Goal: Task Accomplishment & Management: Manage account settings

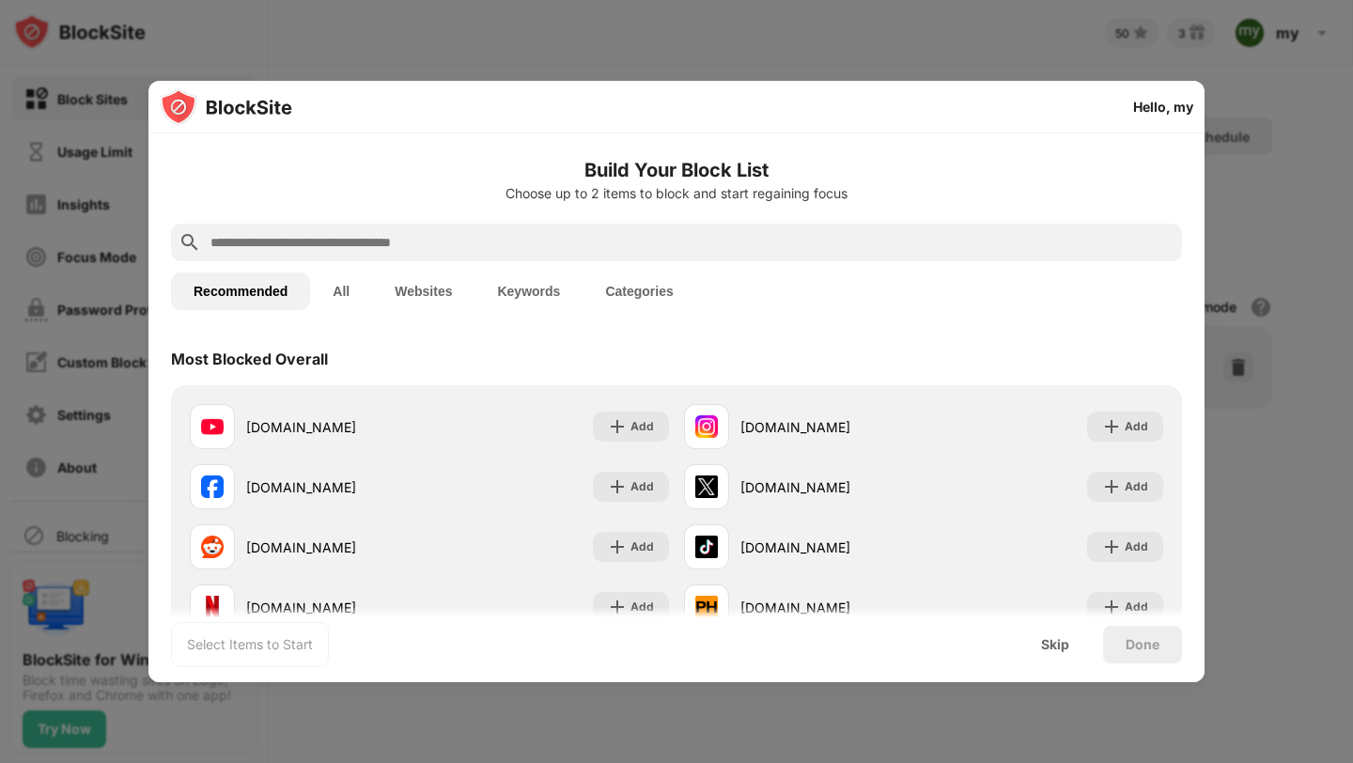
click at [755, 68] on div at bounding box center [676, 381] width 1353 height 763
click at [353, 290] on button "All" at bounding box center [341, 292] width 62 height 38
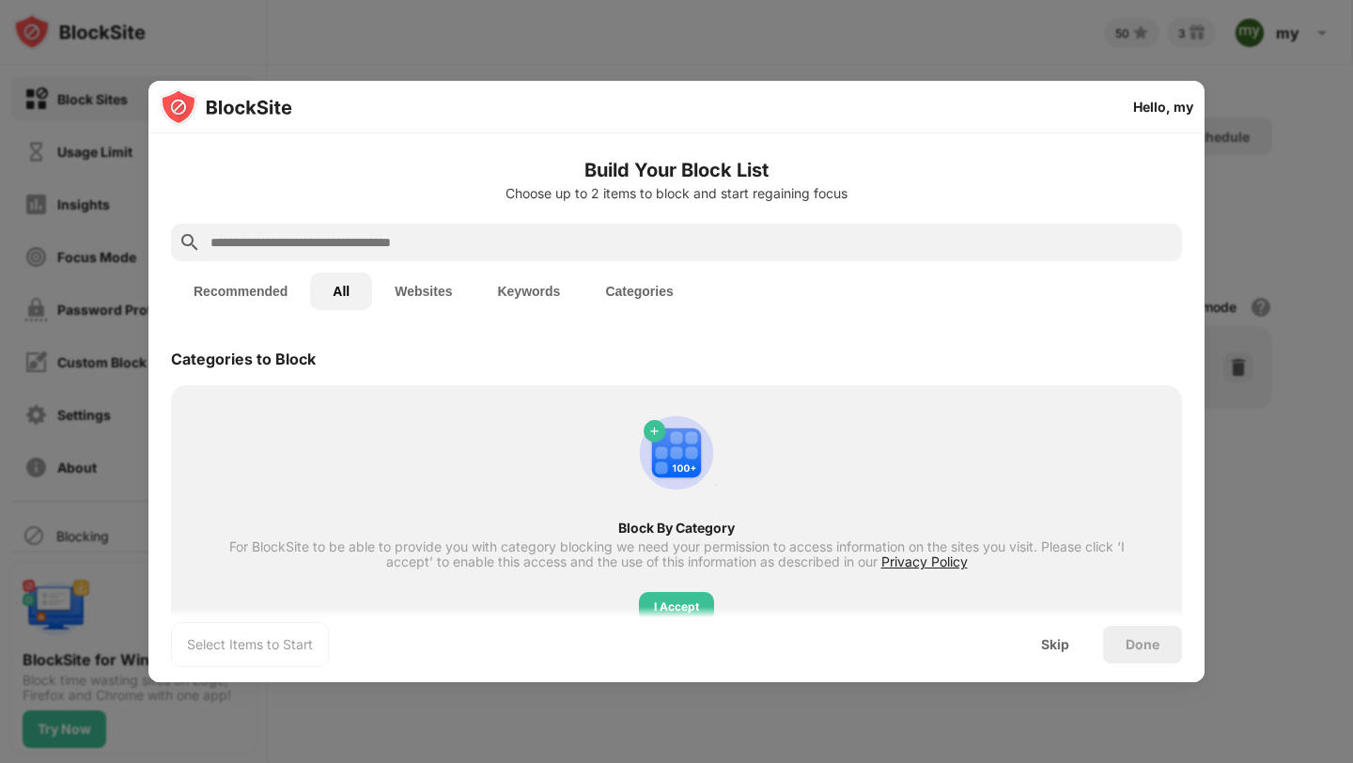
click at [252, 304] on button "Recommended" at bounding box center [240, 292] width 139 height 38
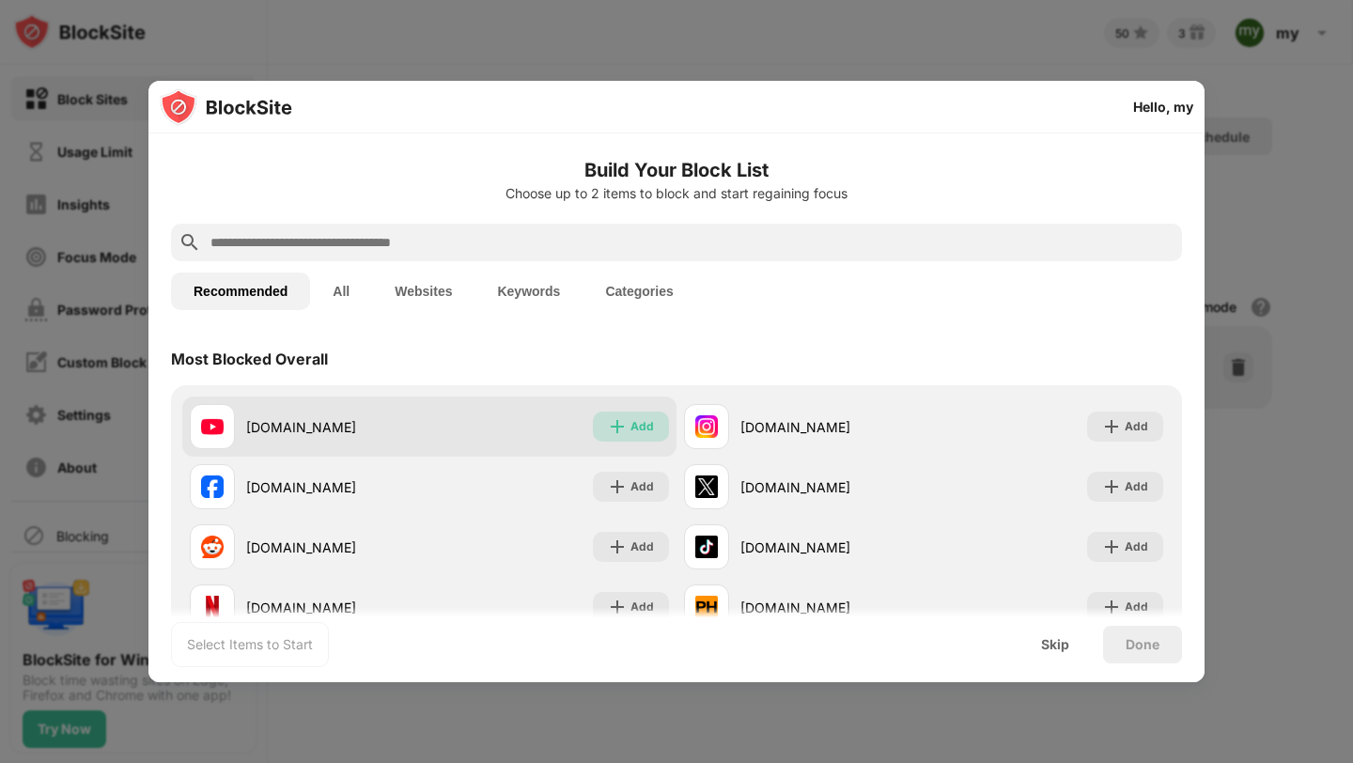
click at [631, 417] on div "Add" at bounding box center [642, 426] width 23 height 19
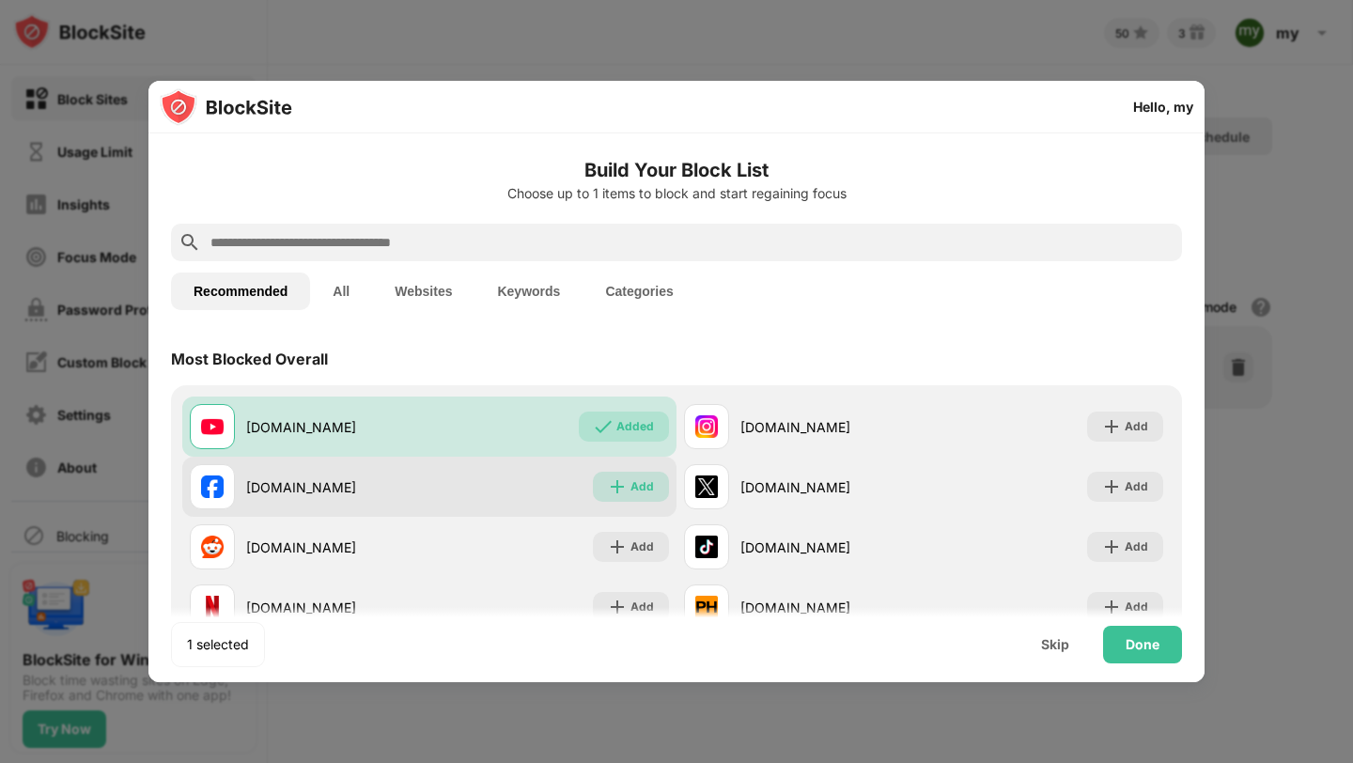
click at [635, 474] on div "Add" at bounding box center [631, 487] width 76 height 30
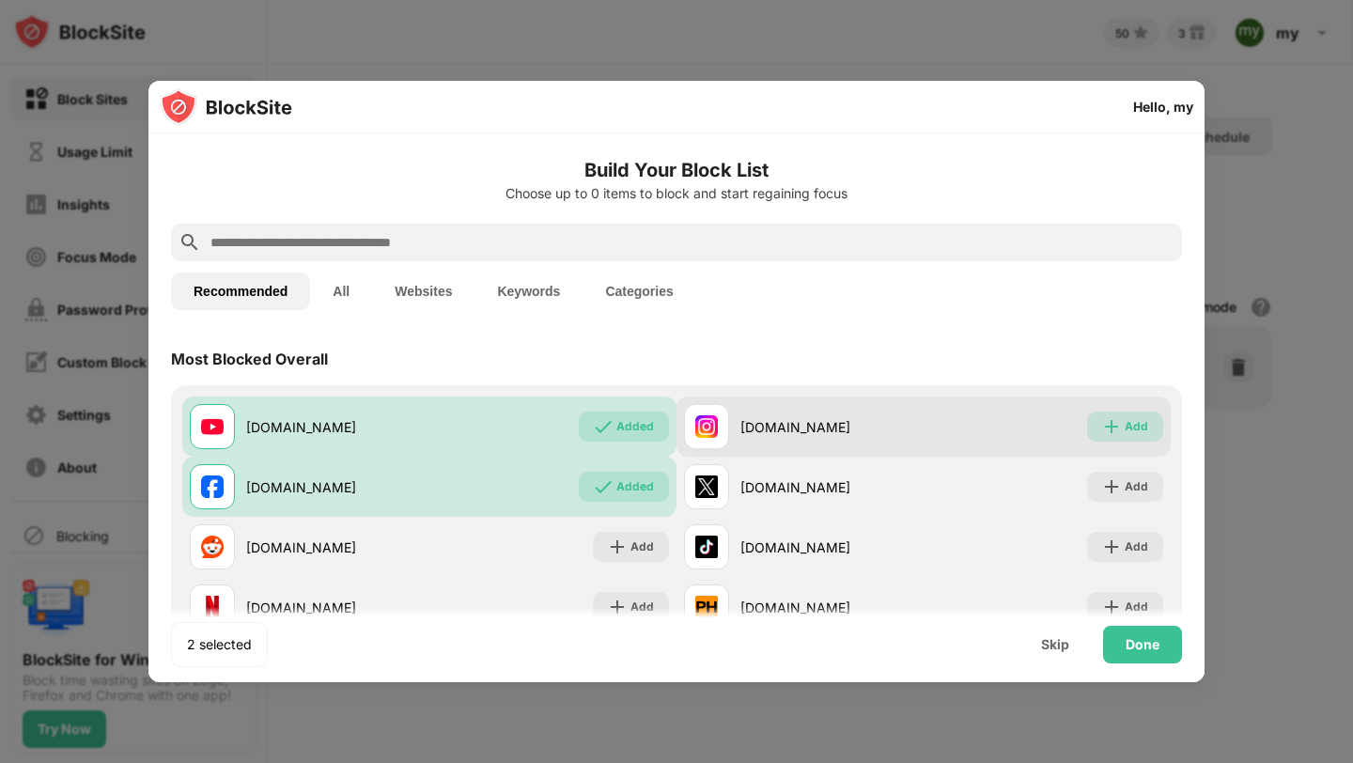
click at [1125, 425] on div "Add" at bounding box center [1136, 426] width 23 height 19
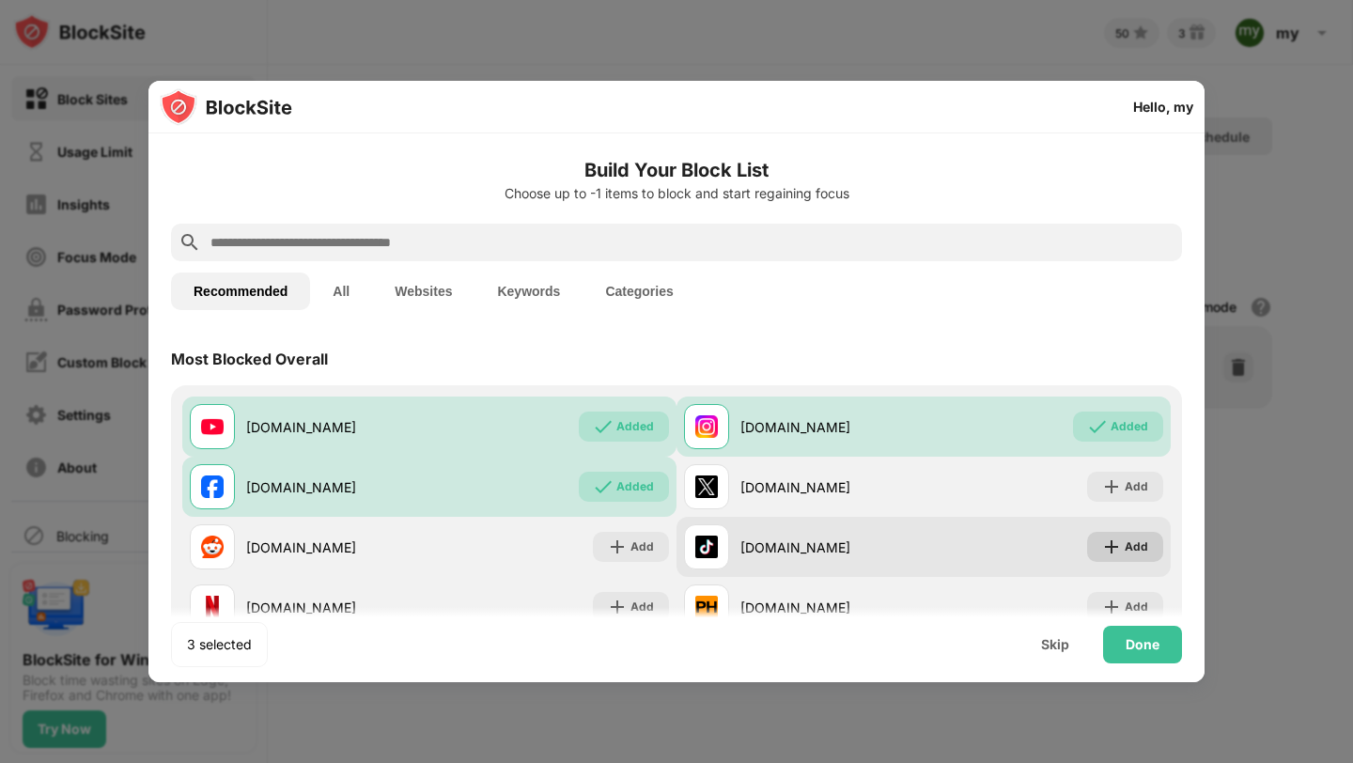
click at [1125, 553] on div "Add" at bounding box center [1136, 547] width 23 height 19
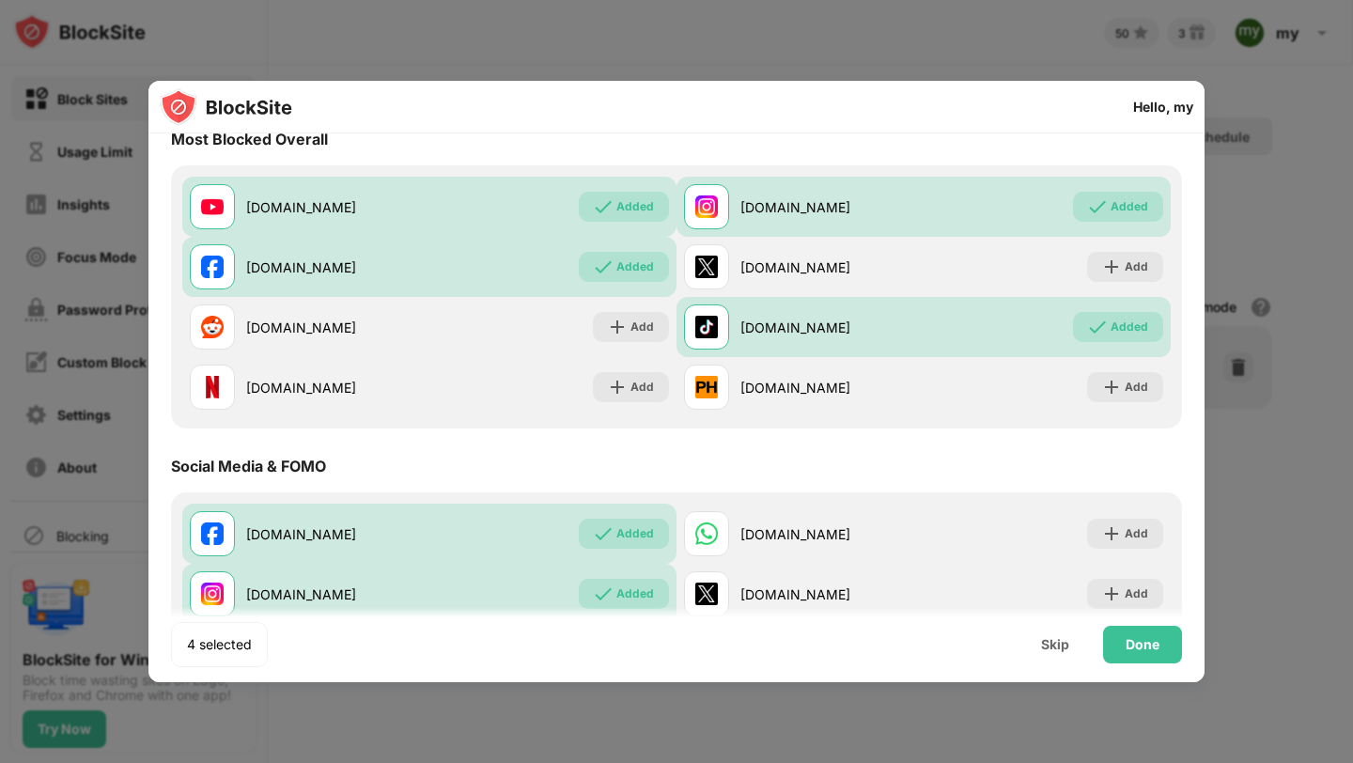
scroll to position [225, 0]
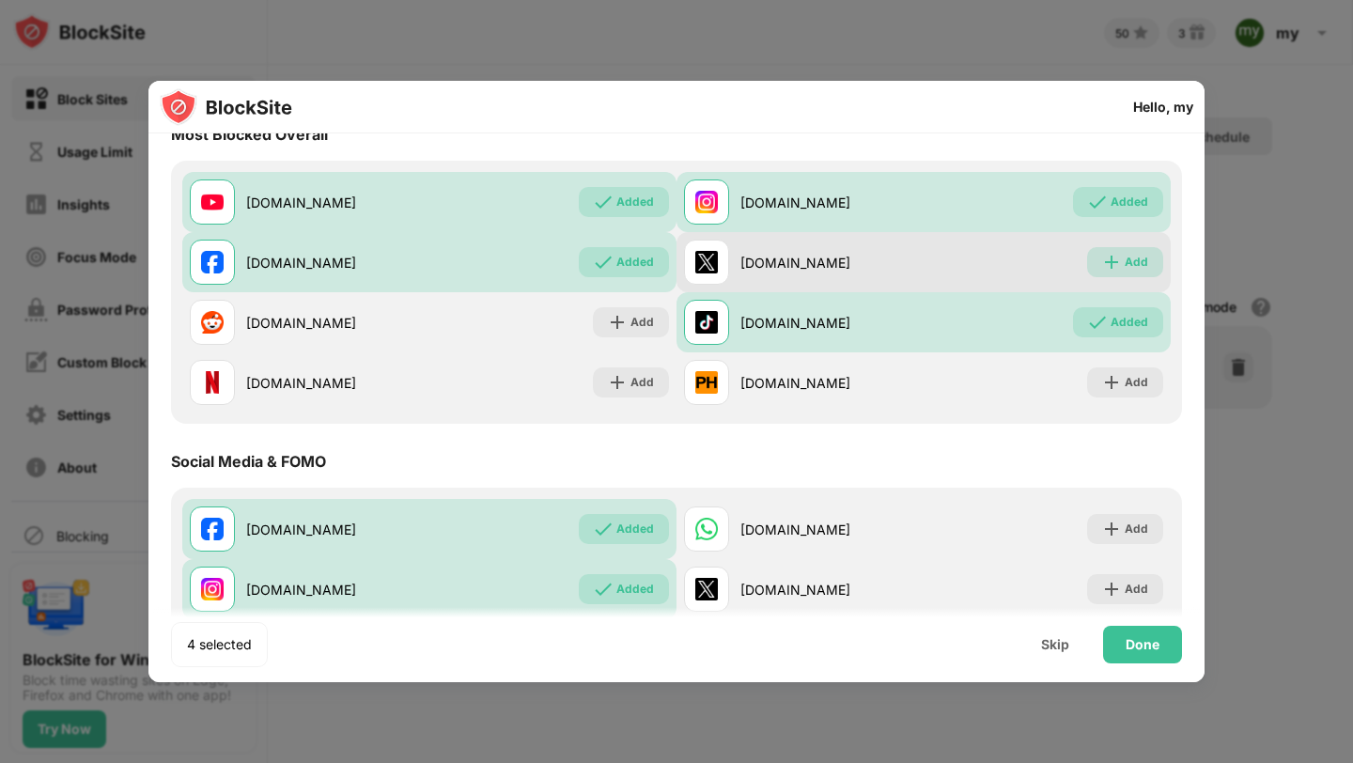
click at [1108, 255] on img at bounding box center [1111, 262] width 19 height 19
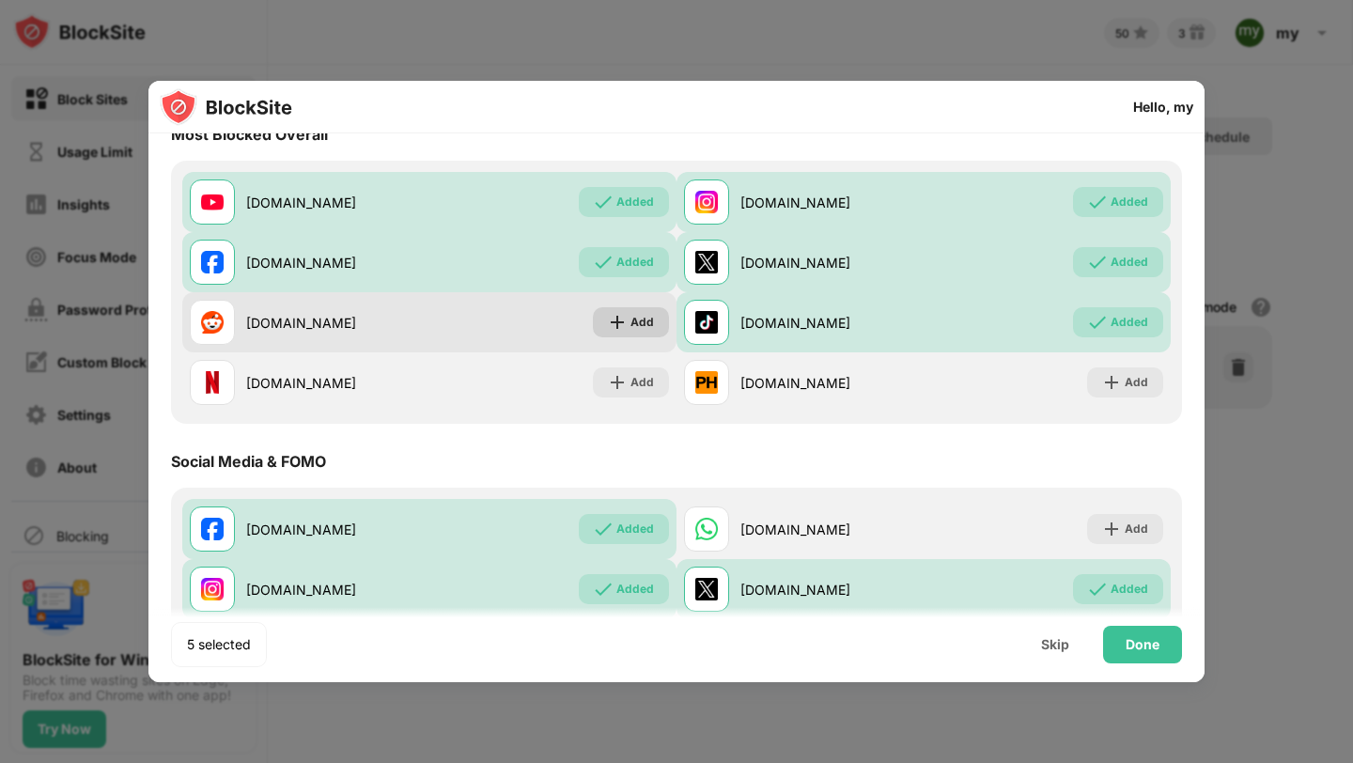
click at [632, 319] on div "Add" at bounding box center [642, 322] width 23 height 19
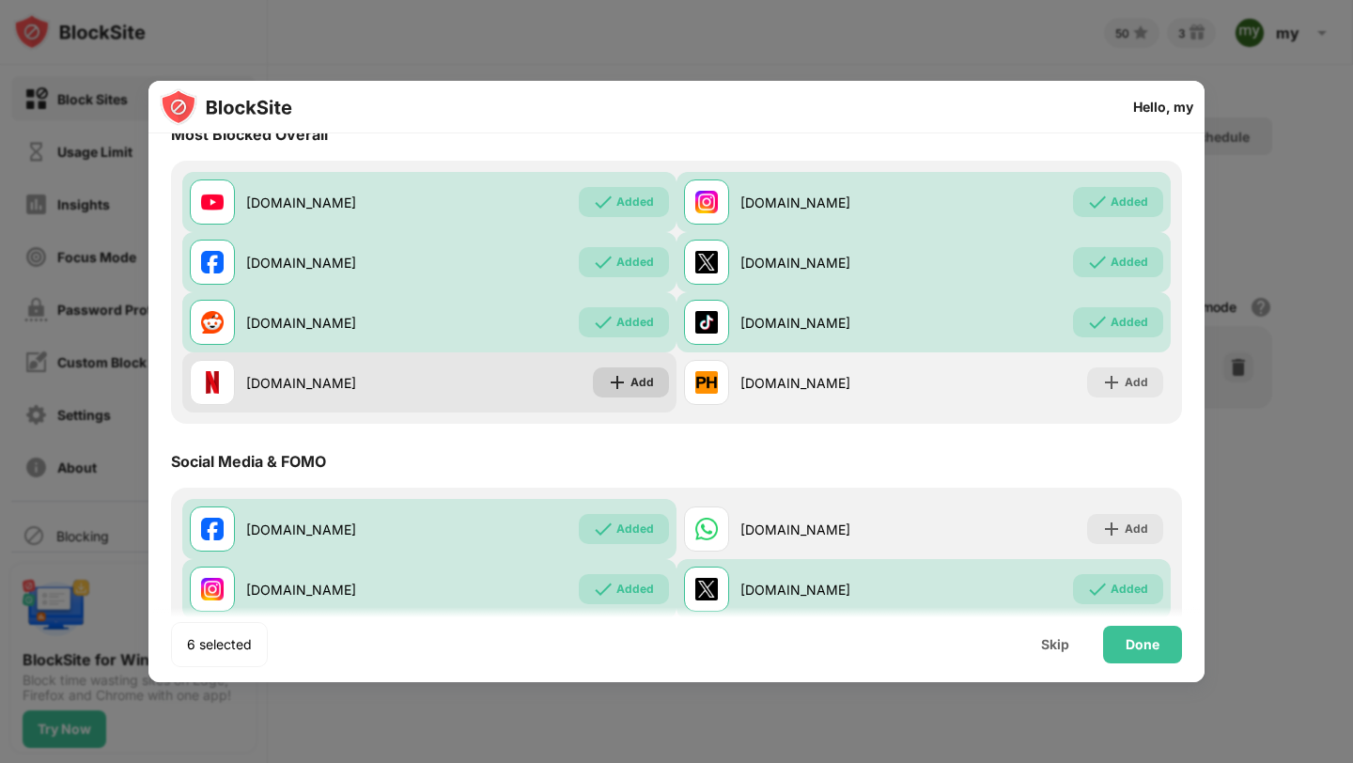
click at [631, 366] on div "[DOMAIN_NAME] Add" at bounding box center [429, 382] width 494 height 60
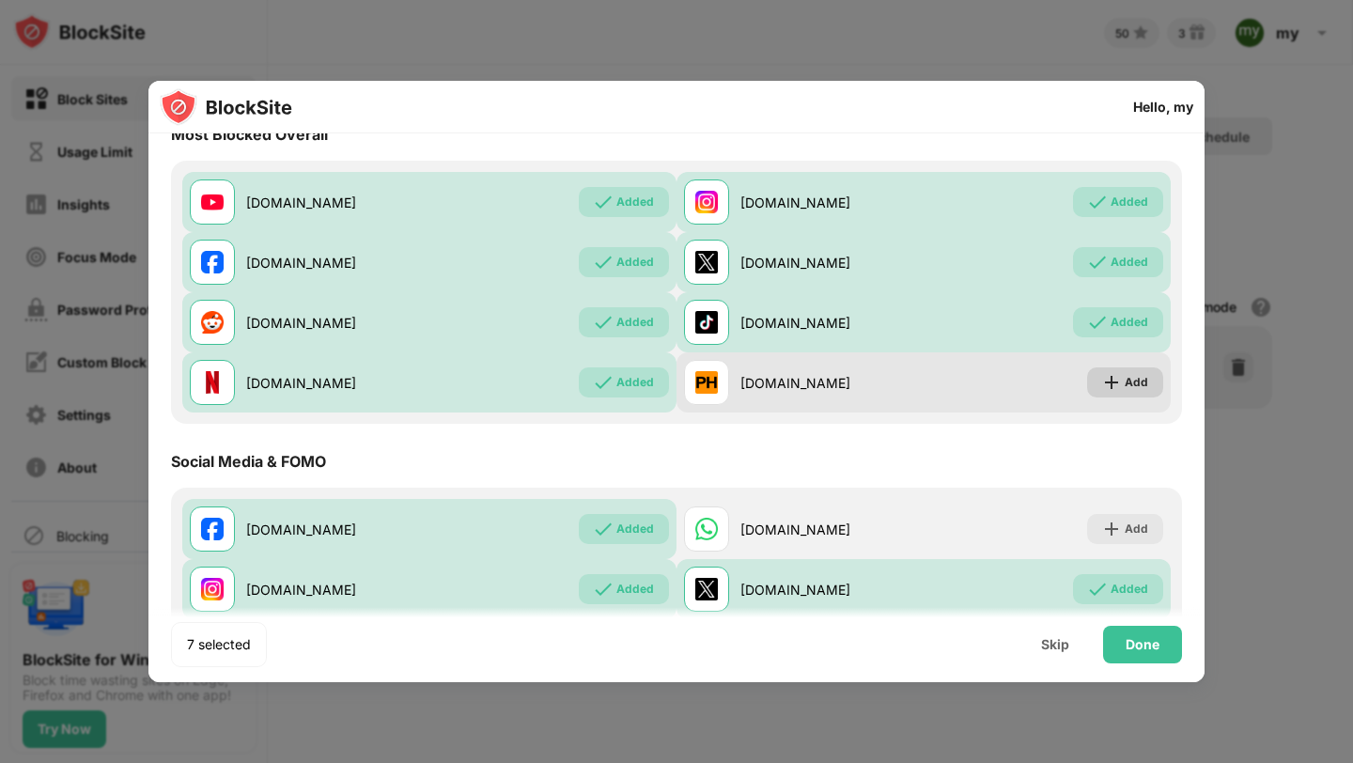
click at [1125, 387] on div "Add" at bounding box center [1136, 382] width 23 height 19
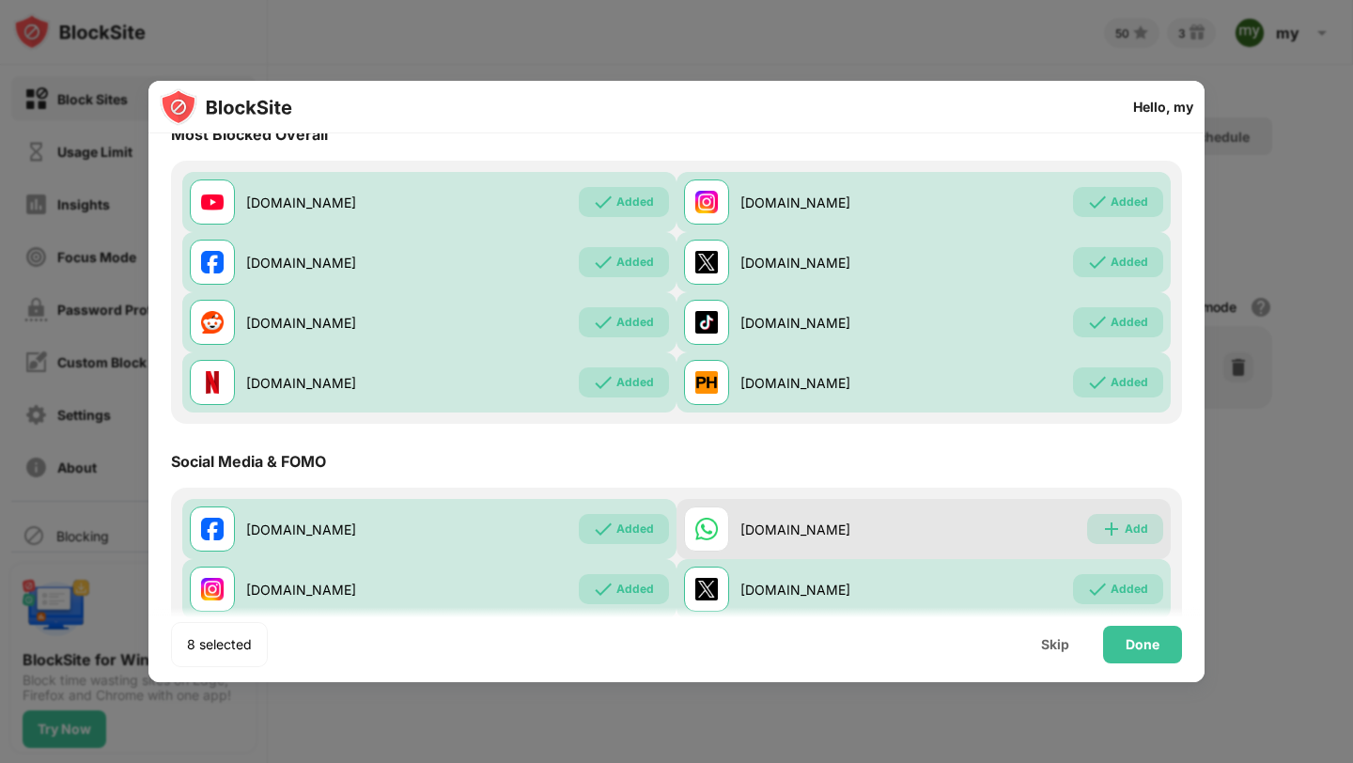
click at [1125, 543] on div "Add" at bounding box center [1125, 529] width 76 height 30
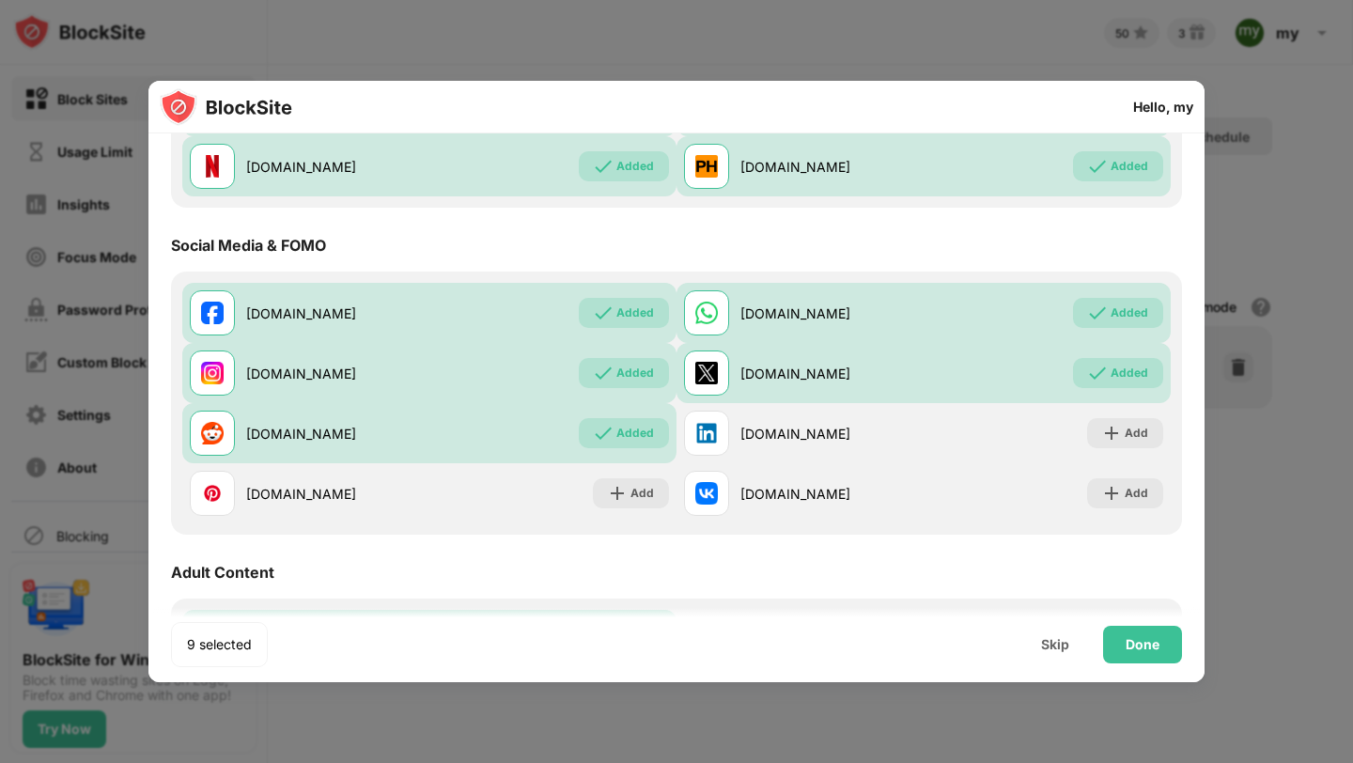
scroll to position [465, 0]
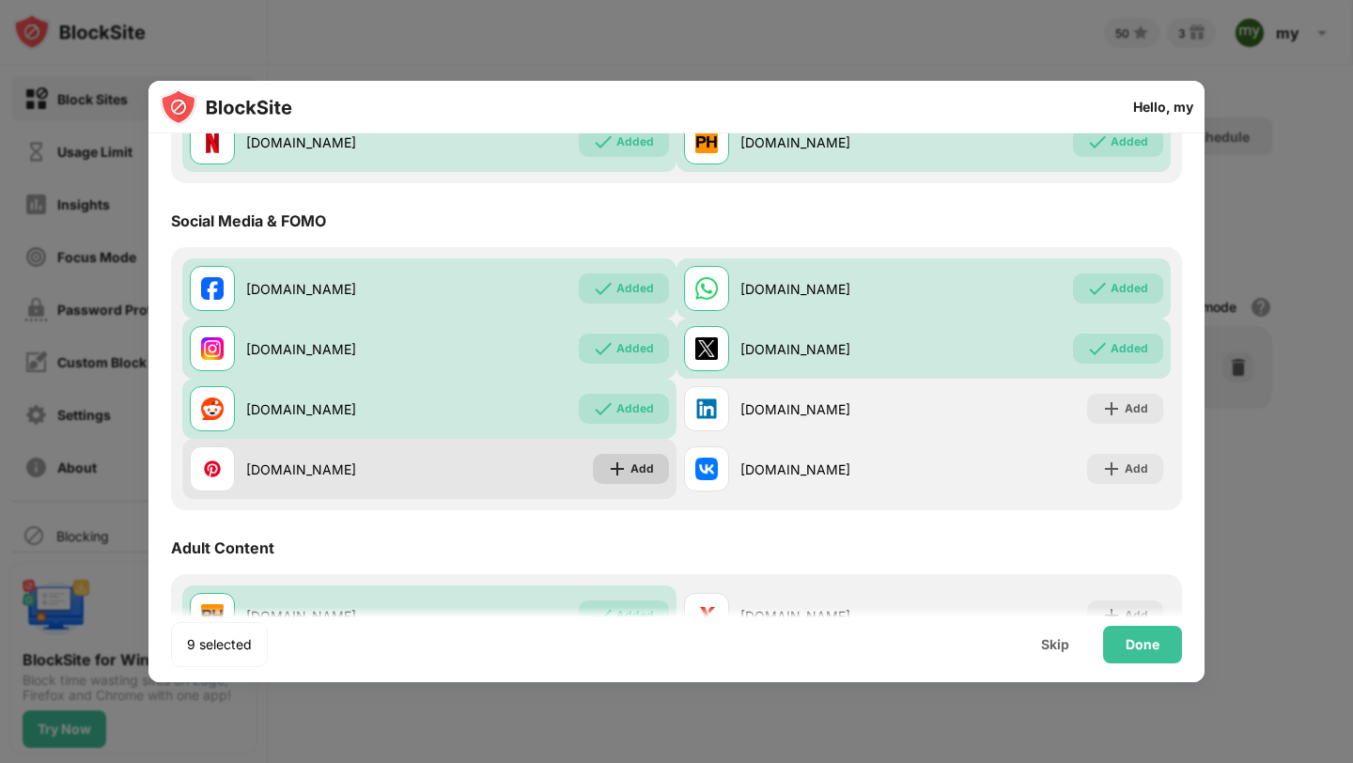
click at [624, 471] on div "Add" at bounding box center [631, 469] width 76 height 30
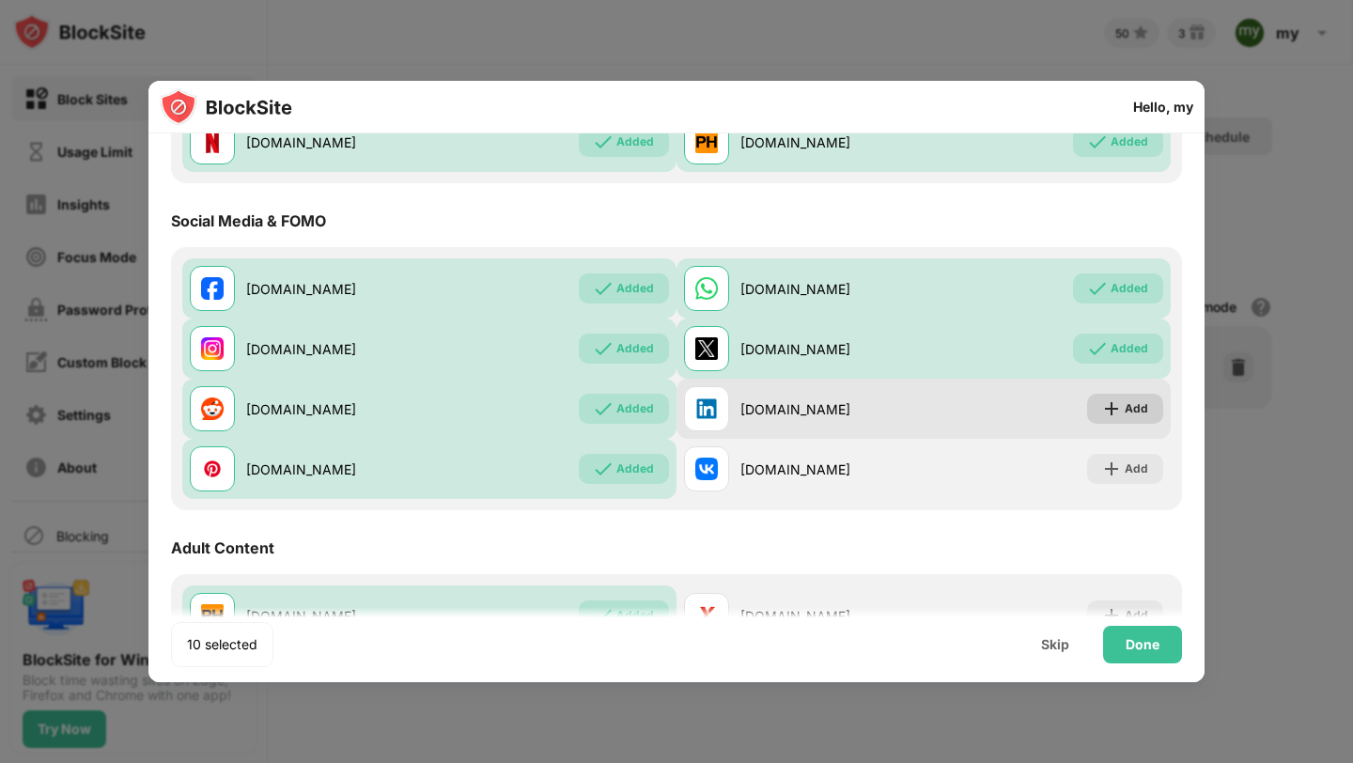
click at [1102, 407] on img at bounding box center [1111, 408] width 19 height 19
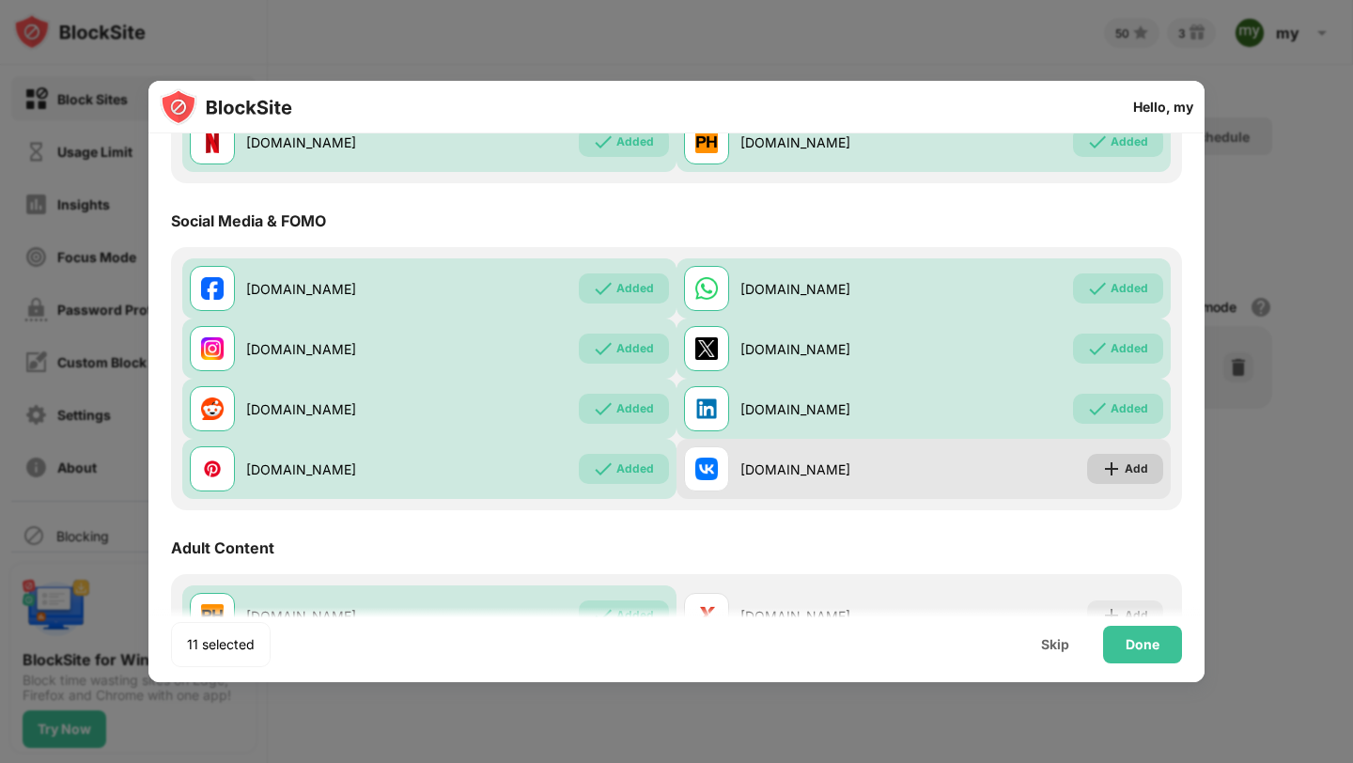
click at [1125, 472] on div "Add" at bounding box center [1136, 469] width 23 height 19
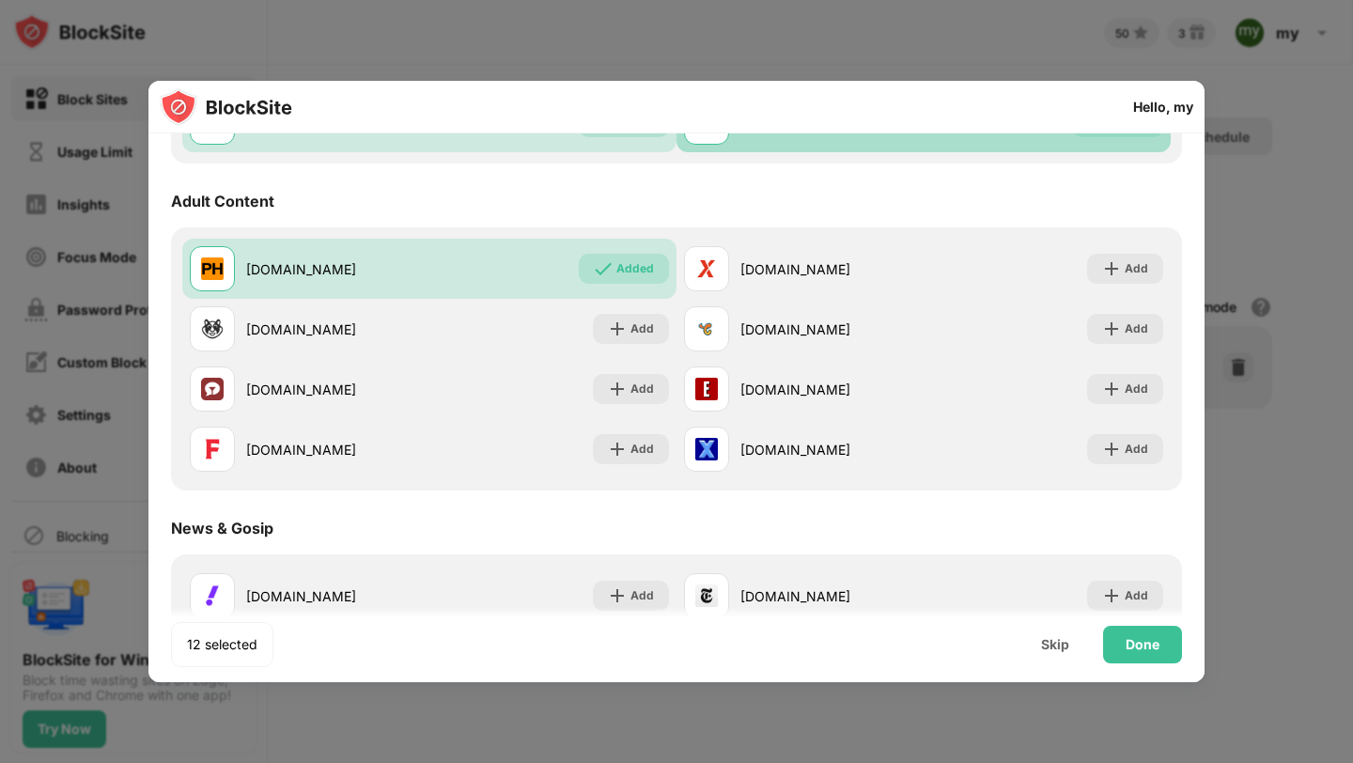
scroll to position [818, 0]
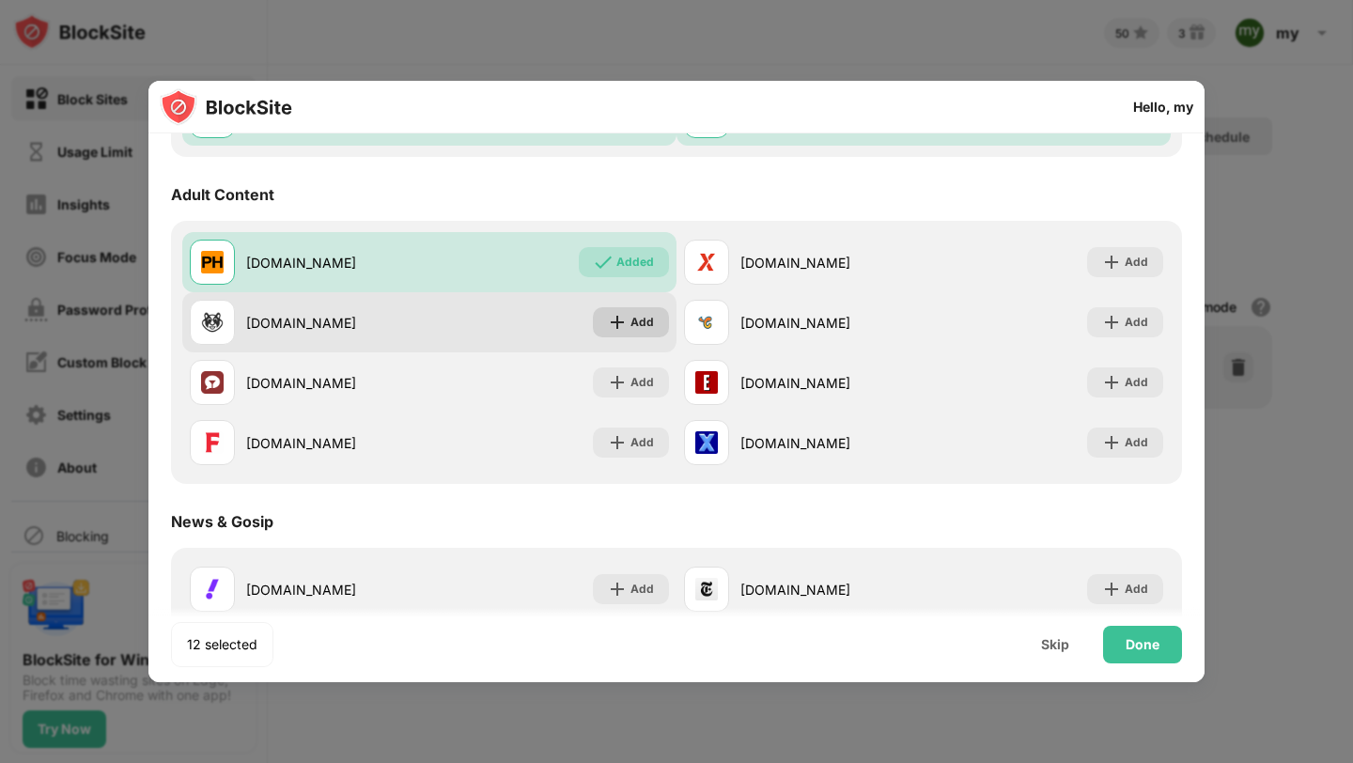
click at [636, 327] on div "Add" at bounding box center [642, 322] width 23 height 19
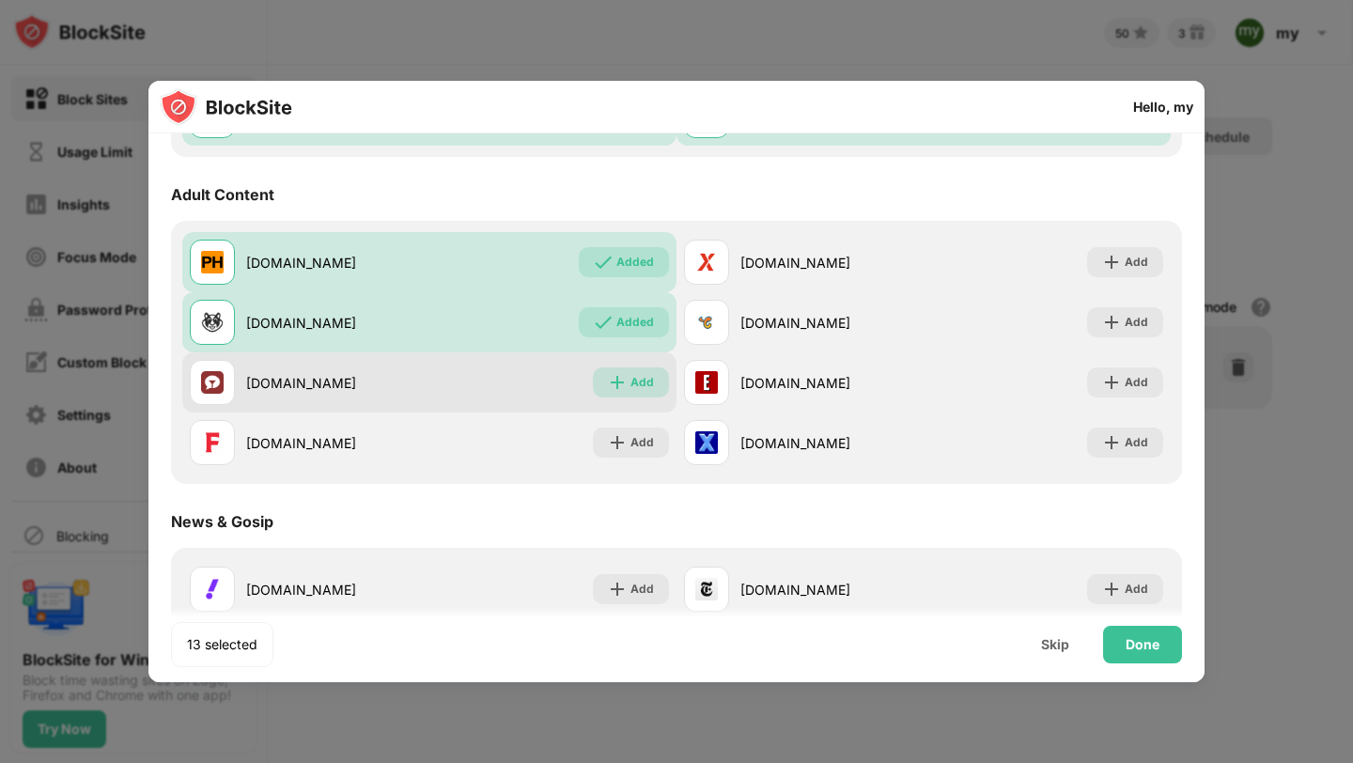
click at [638, 376] on div "Add" at bounding box center [642, 382] width 23 height 19
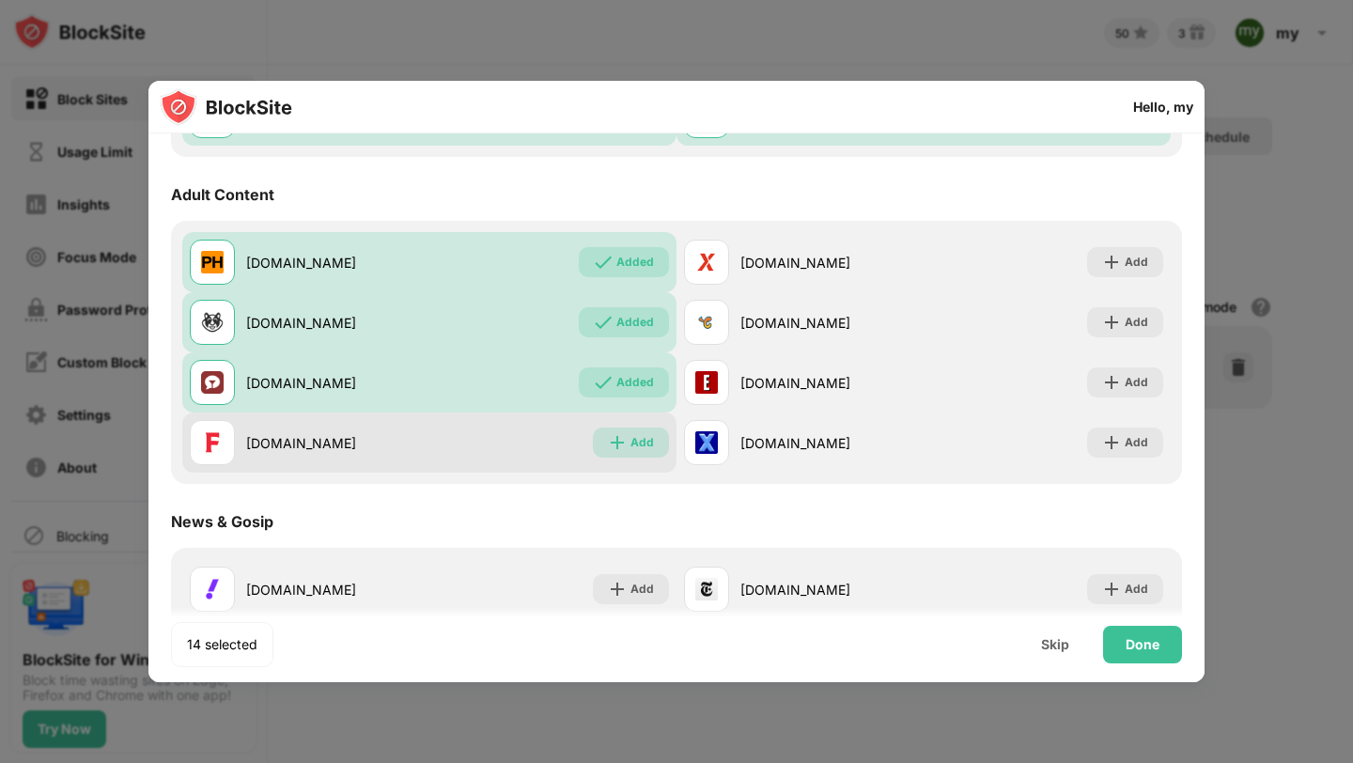
click at [636, 436] on div "Add" at bounding box center [642, 442] width 23 height 19
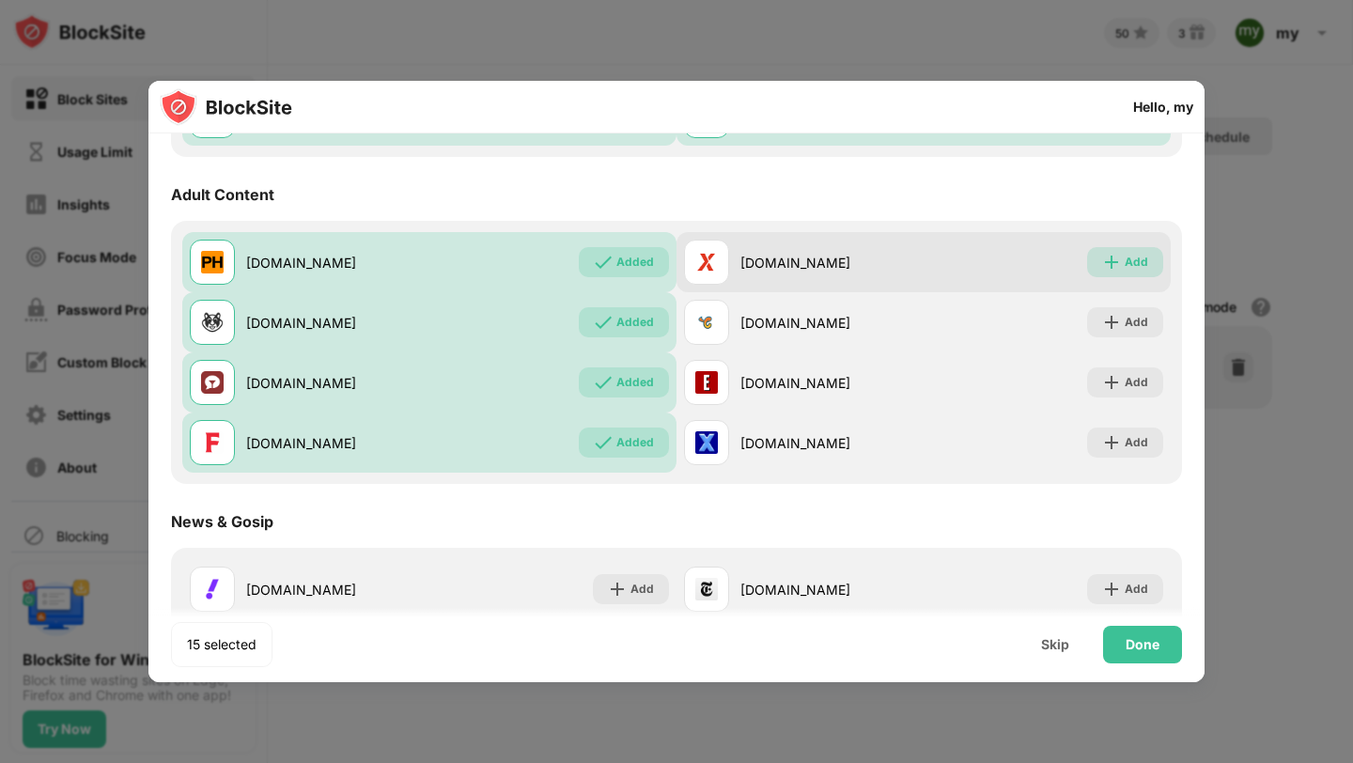
click at [1129, 259] on div "Add" at bounding box center [1136, 262] width 23 height 19
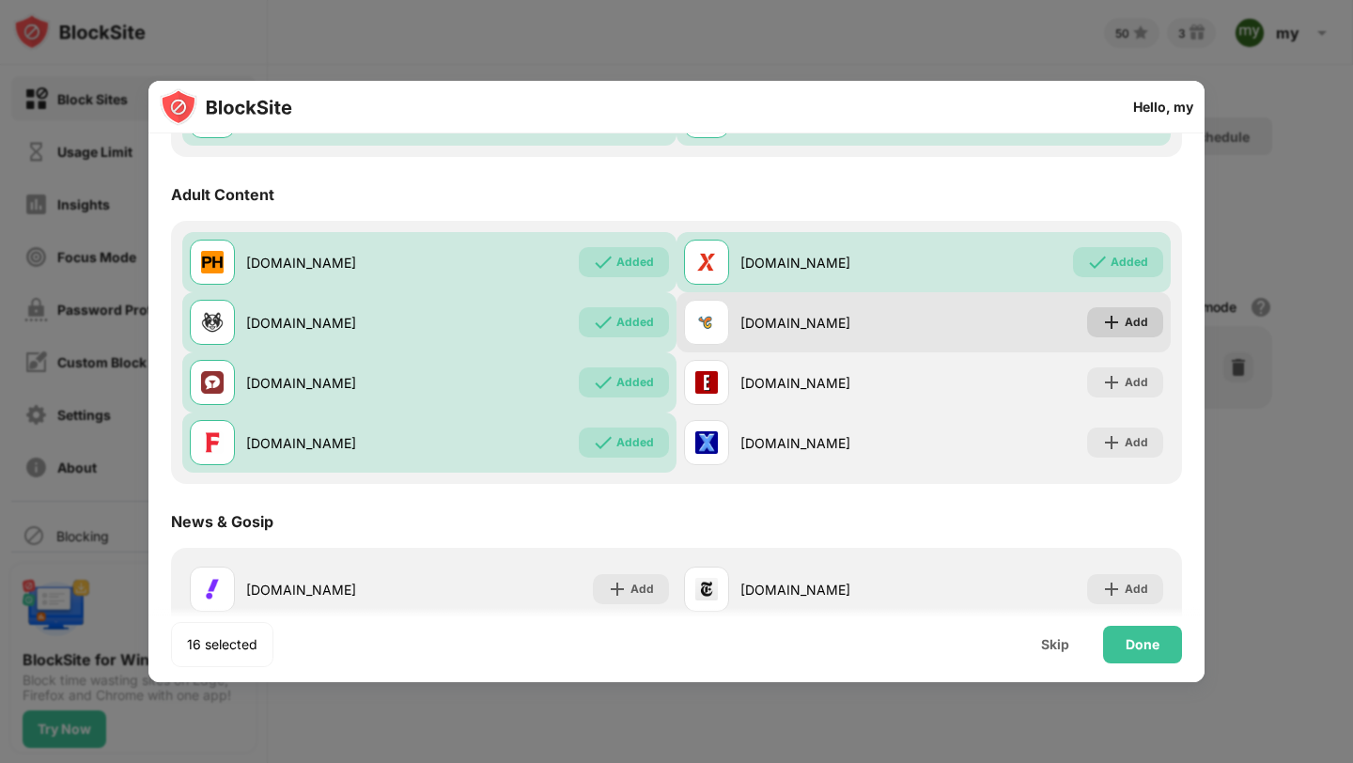
click at [1125, 315] on div "Add" at bounding box center [1136, 322] width 23 height 19
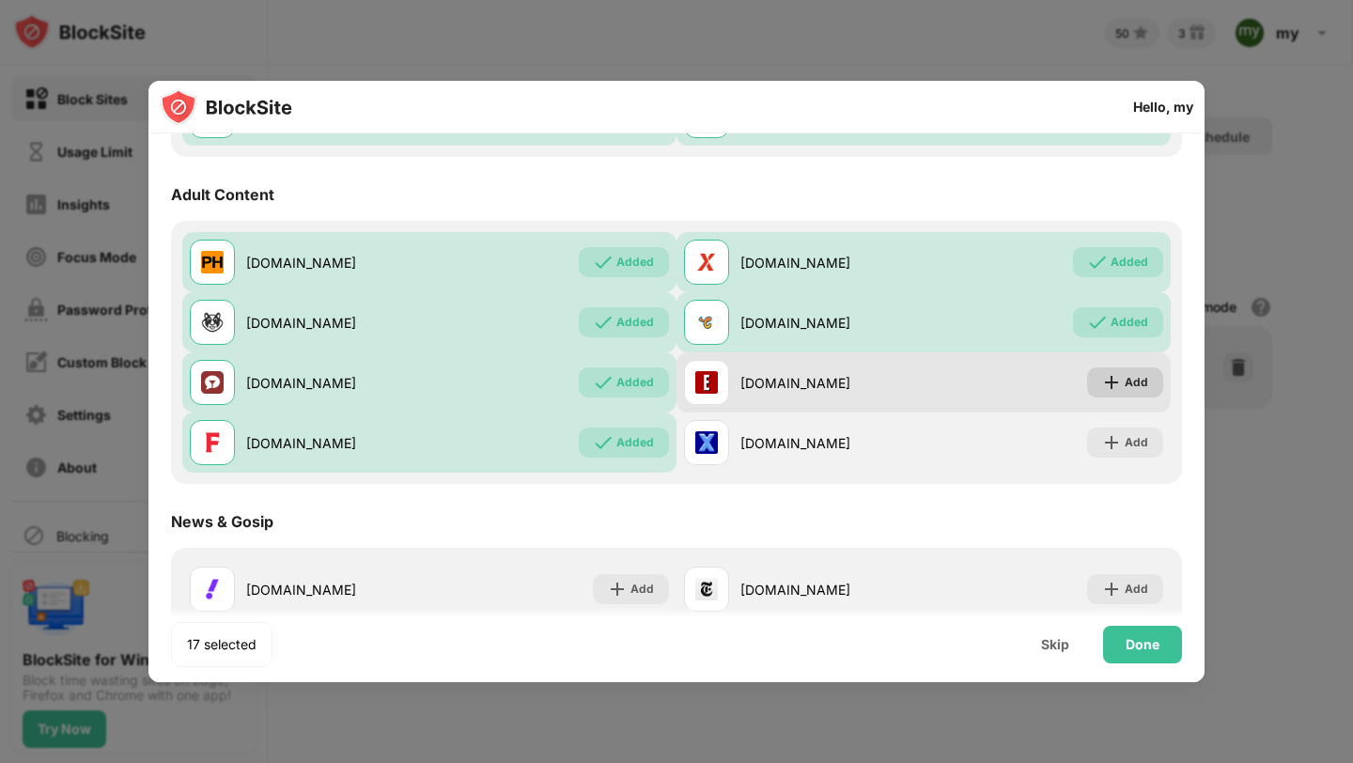
click at [1102, 383] on img at bounding box center [1111, 382] width 19 height 19
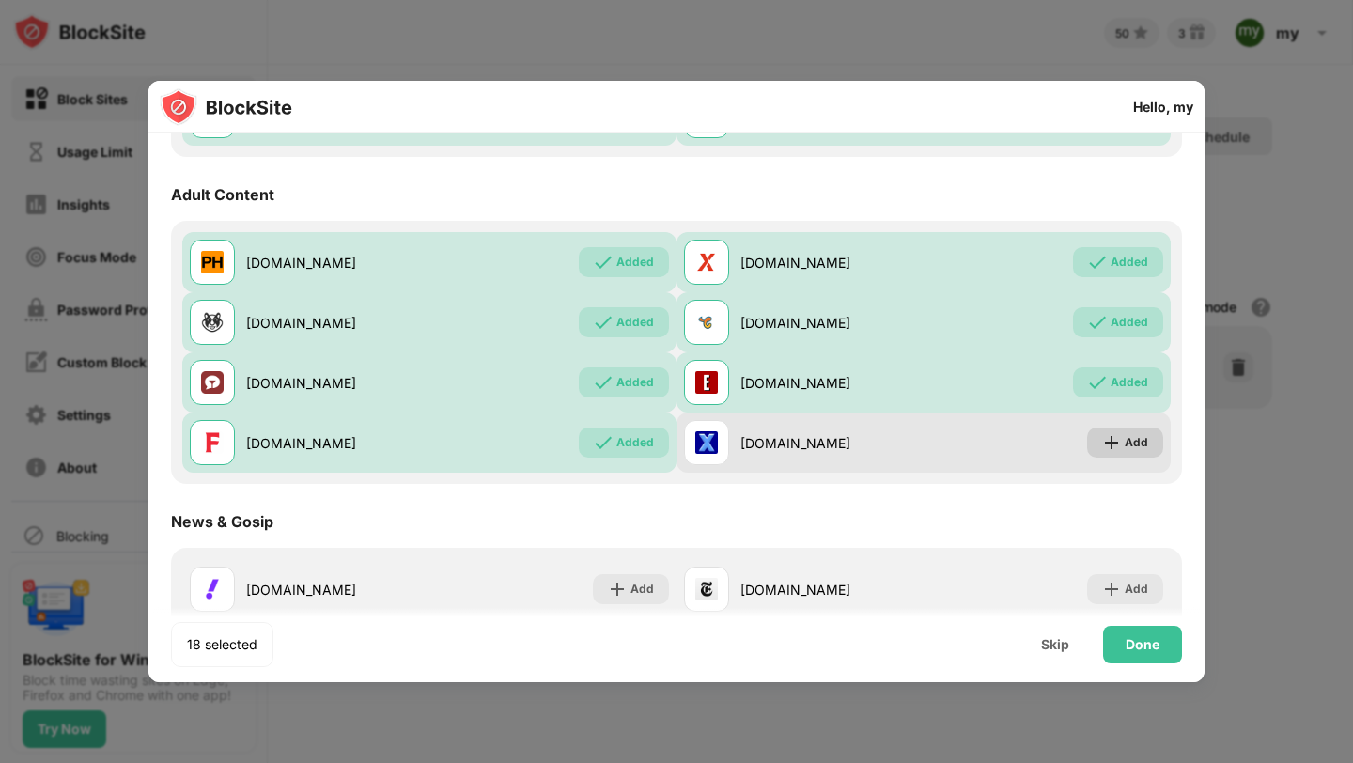
click at [1125, 447] on div "Add" at bounding box center [1136, 442] width 23 height 19
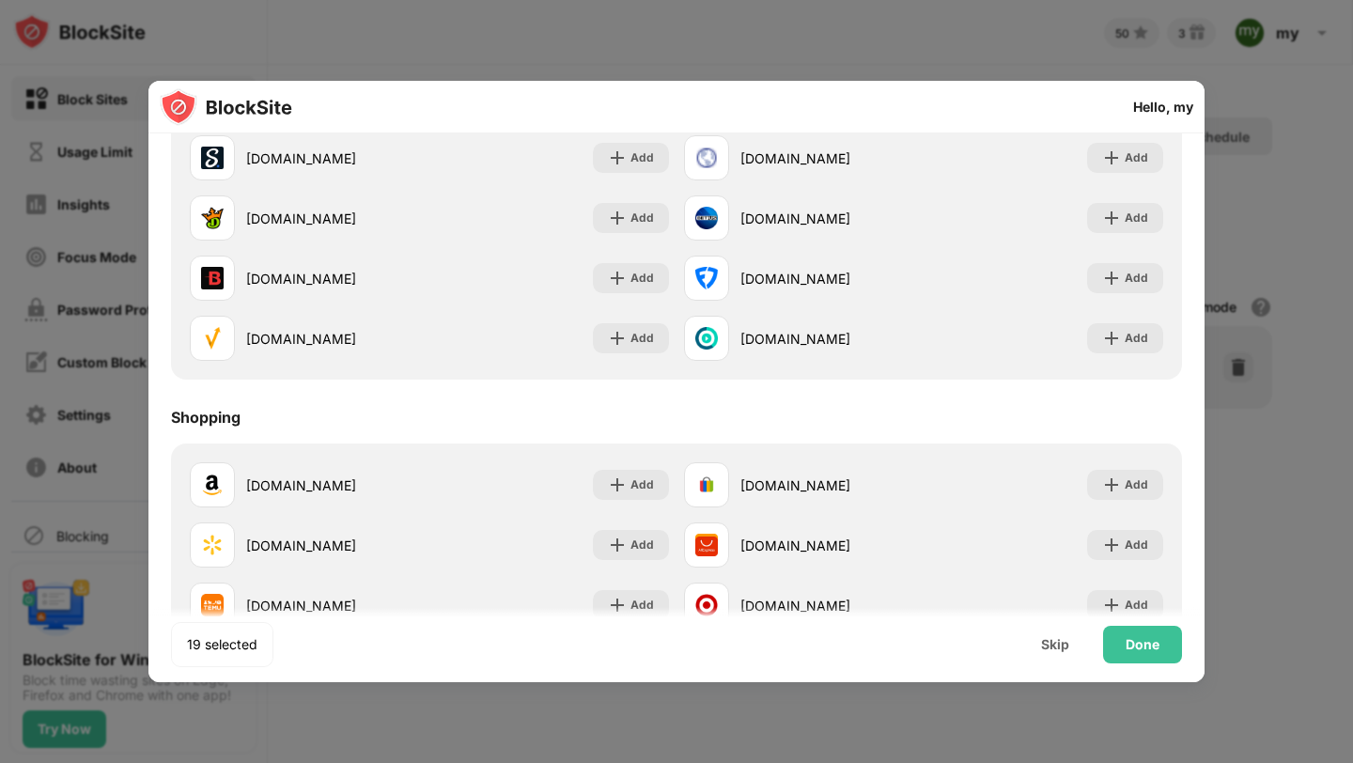
scroll to position [2023, 0]
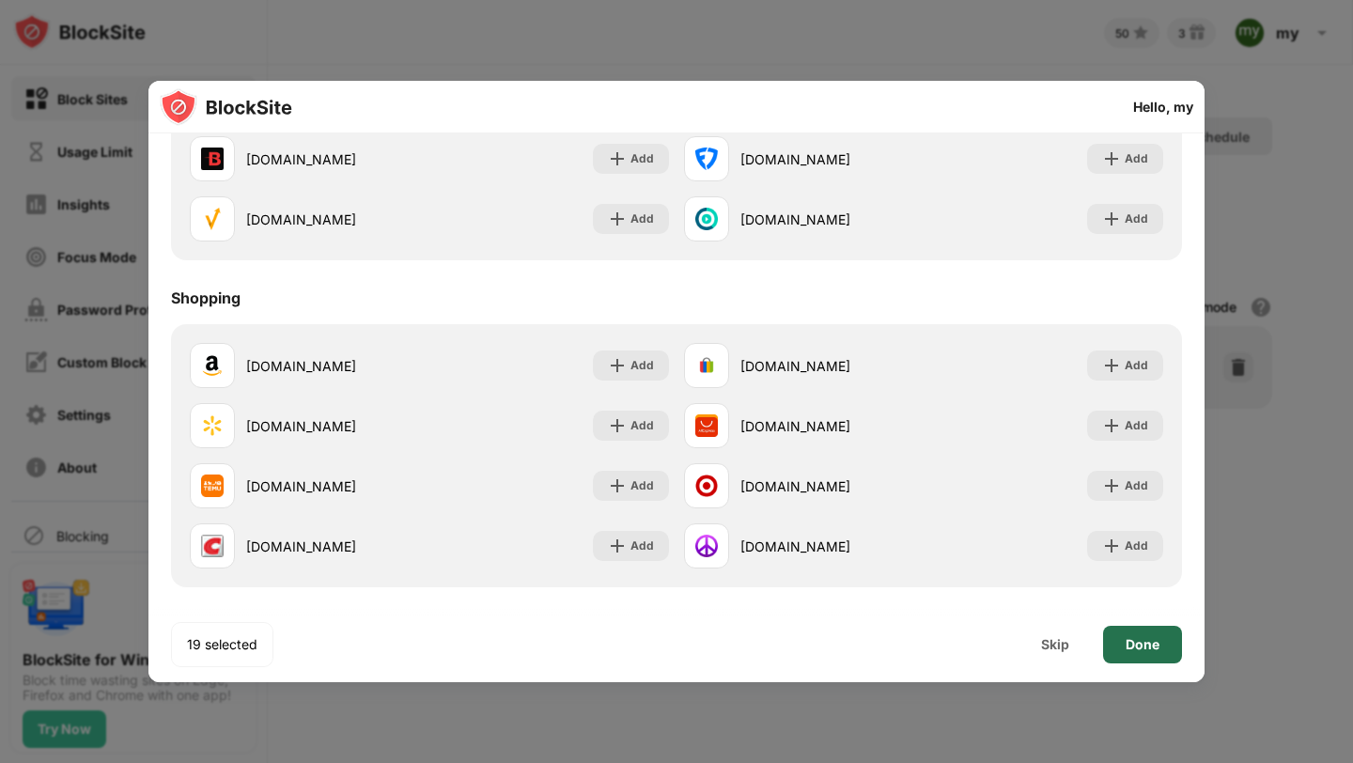
click at [1156, 654] on div "Done" at bounding box center [1142, 645] width 79 height 38
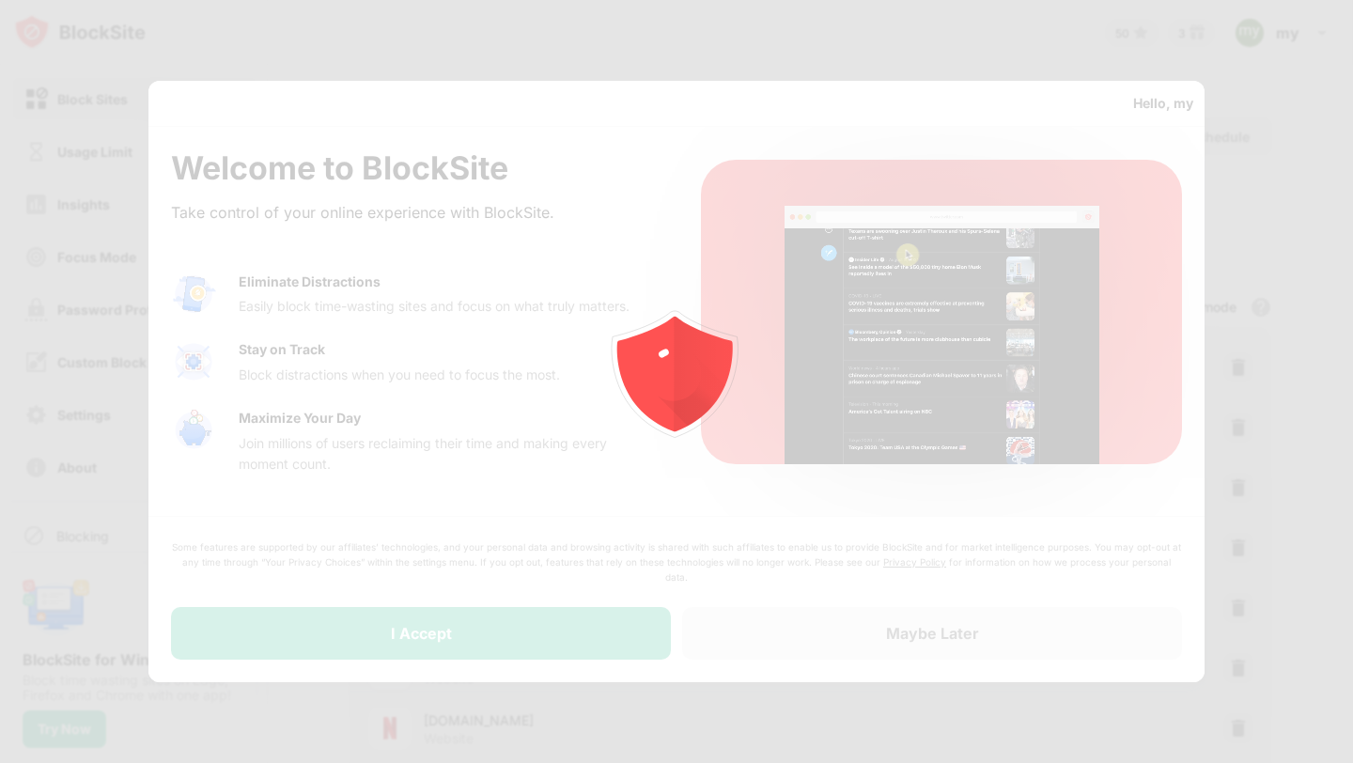
scroll to position [0, 0]
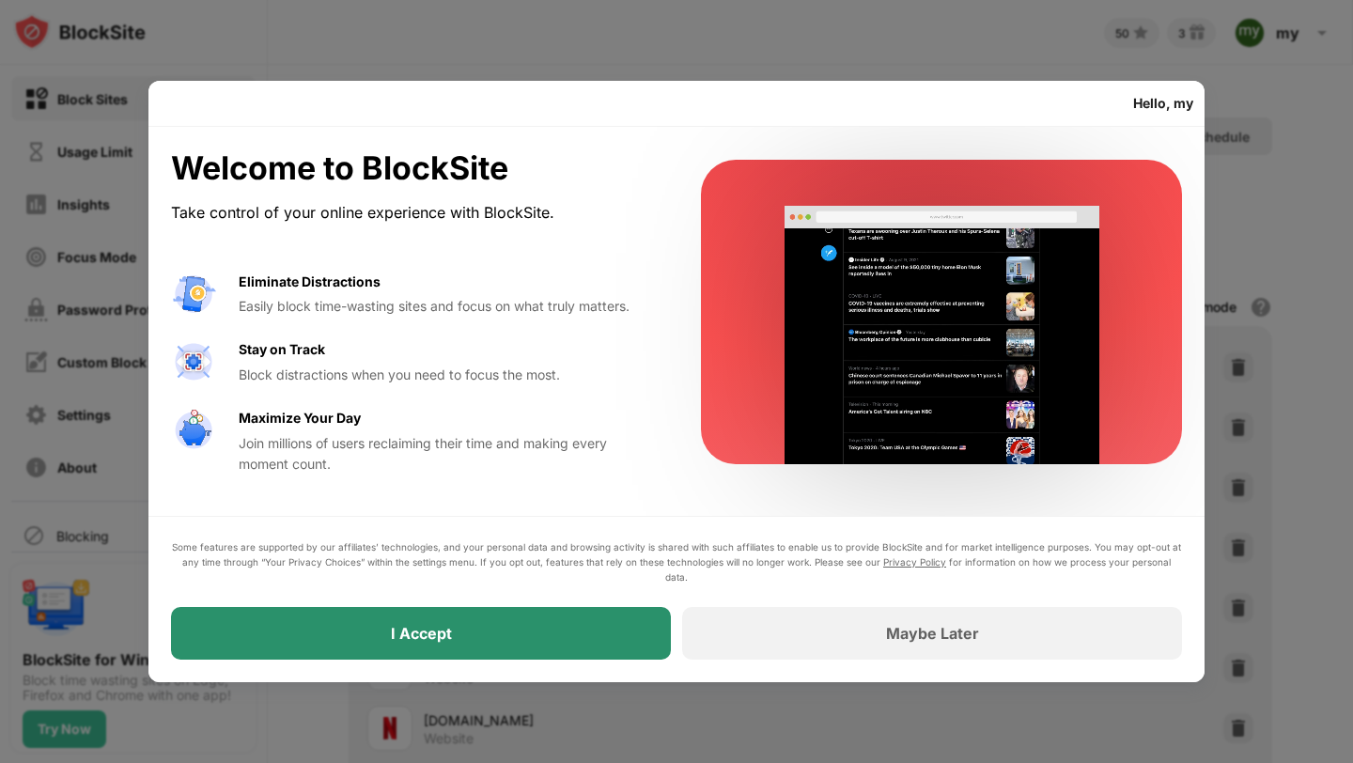
click at [530, 646] on div "I Accept" at bounding box center [421, 633] width 500 height 53
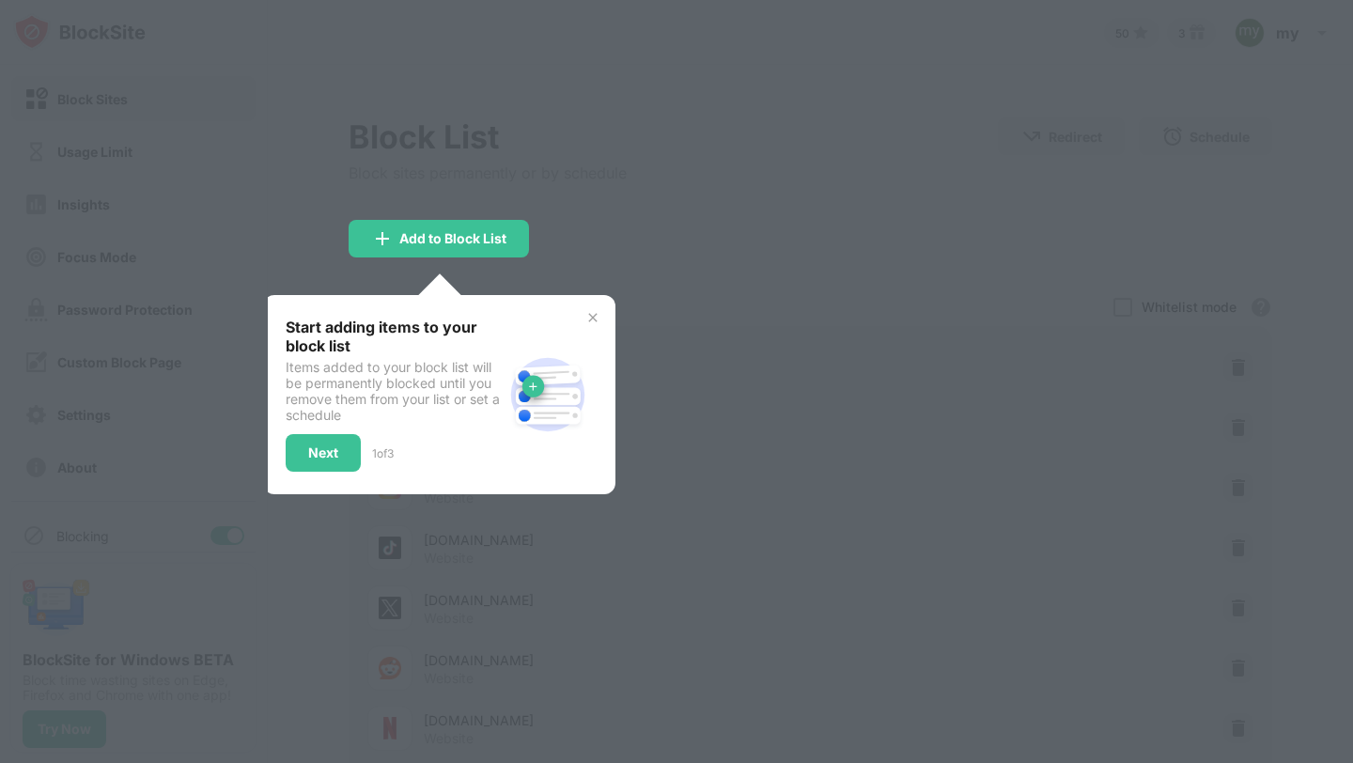
click at [588, 310] on img at bounding box center [592, 317] width 15 height 15
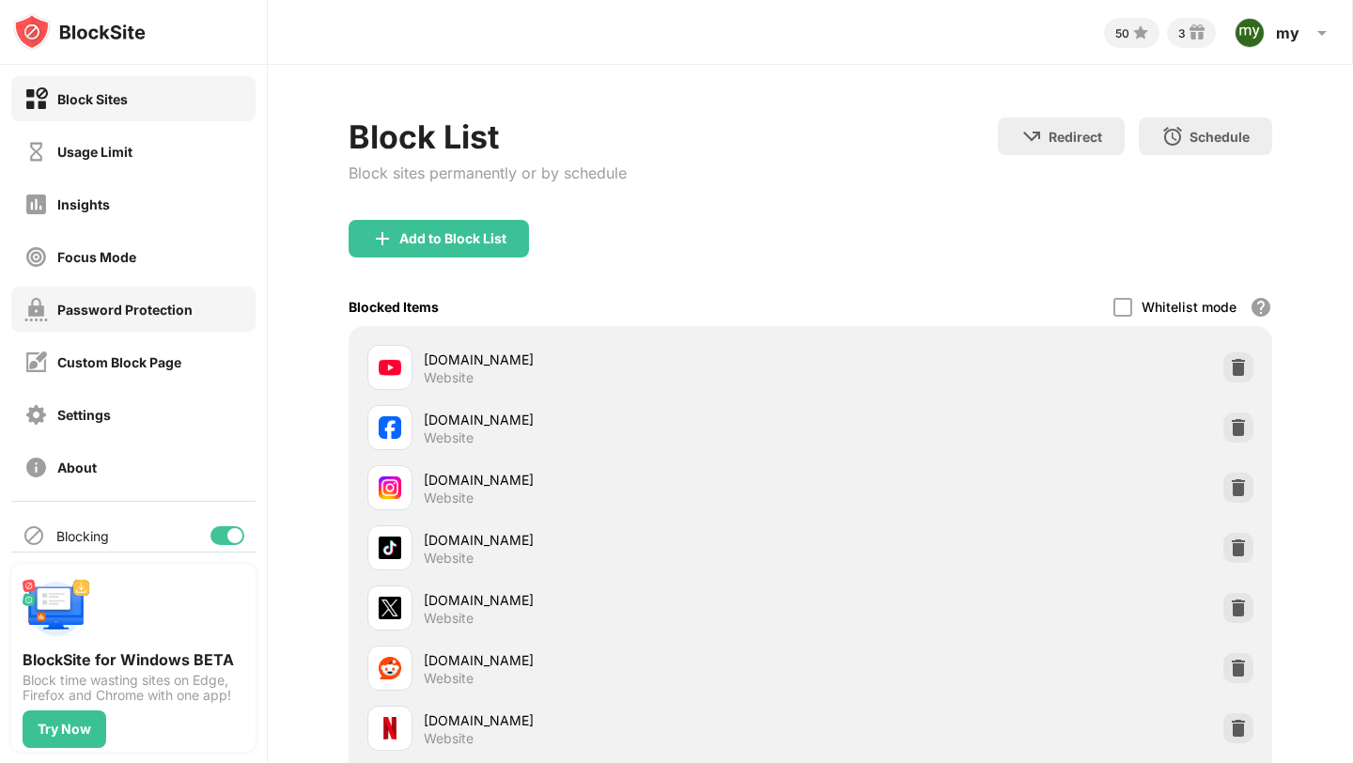
click at [128, 310] on div "Password Protection" at bounding box center [124, 310] width 135 height 16
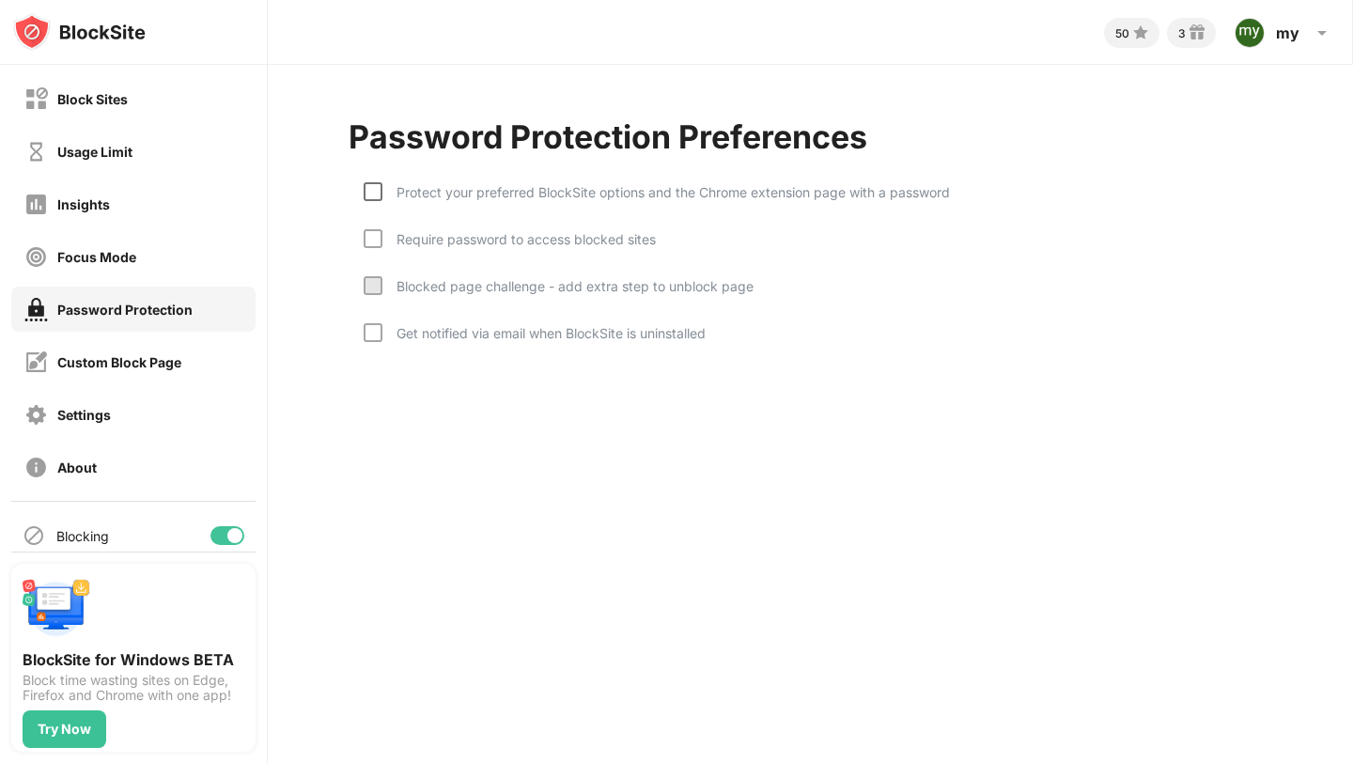
click at [375, 194] on div at bounding box center [373, 191] width 19 height 19
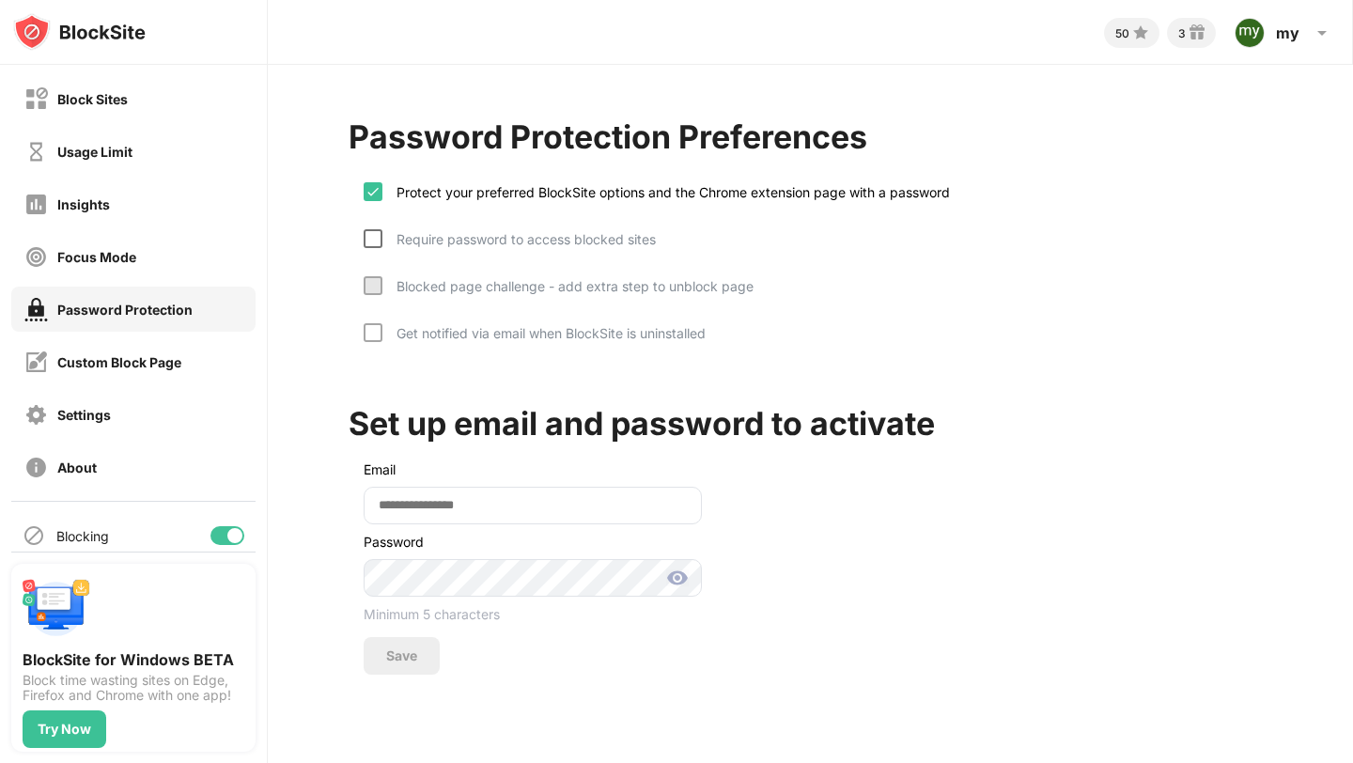
click at [375, 240] on div at bounding box center [373, 238] width 19 height 19
click at [367, 335] on div at bounding box center [373, 332] width 19 height 19
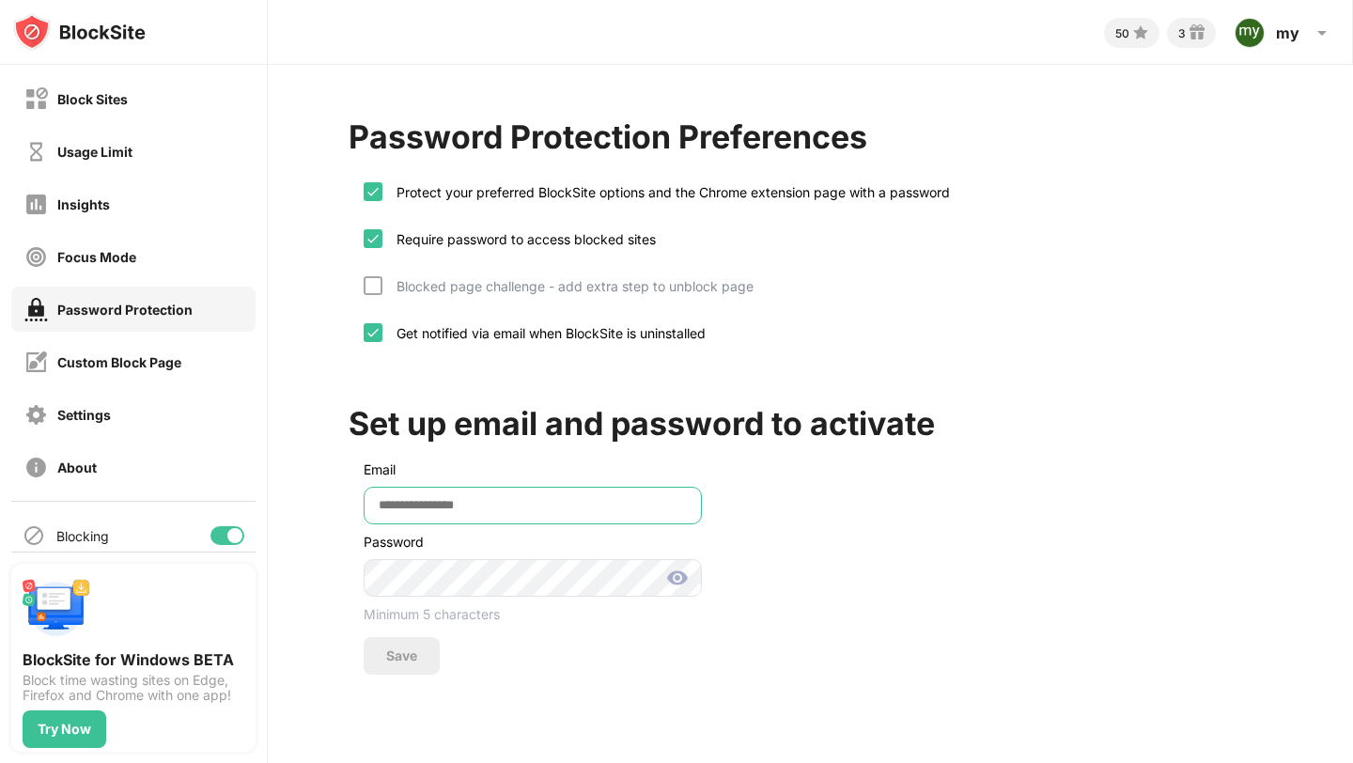
click at [439, 511] on input "email" at bounding box center [533, 506] width 338 height 38
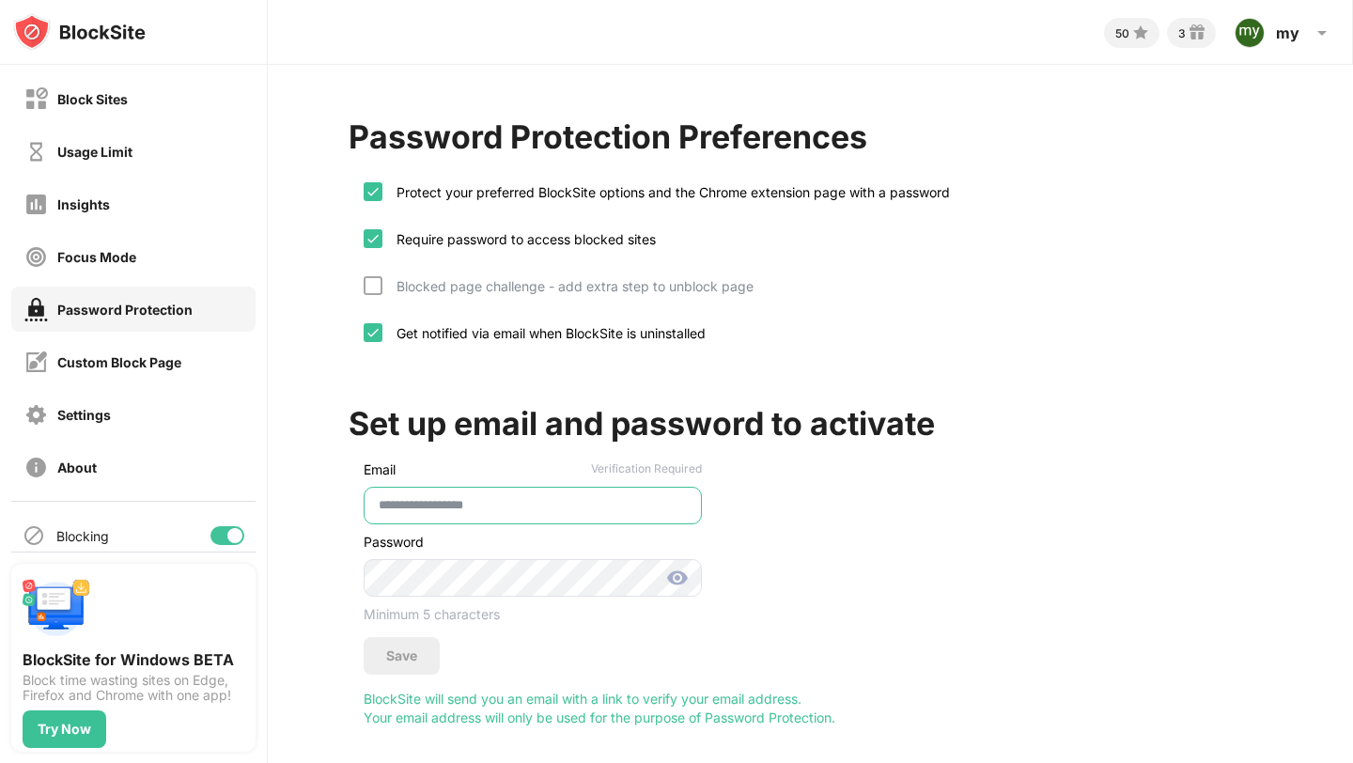
type input "**********"
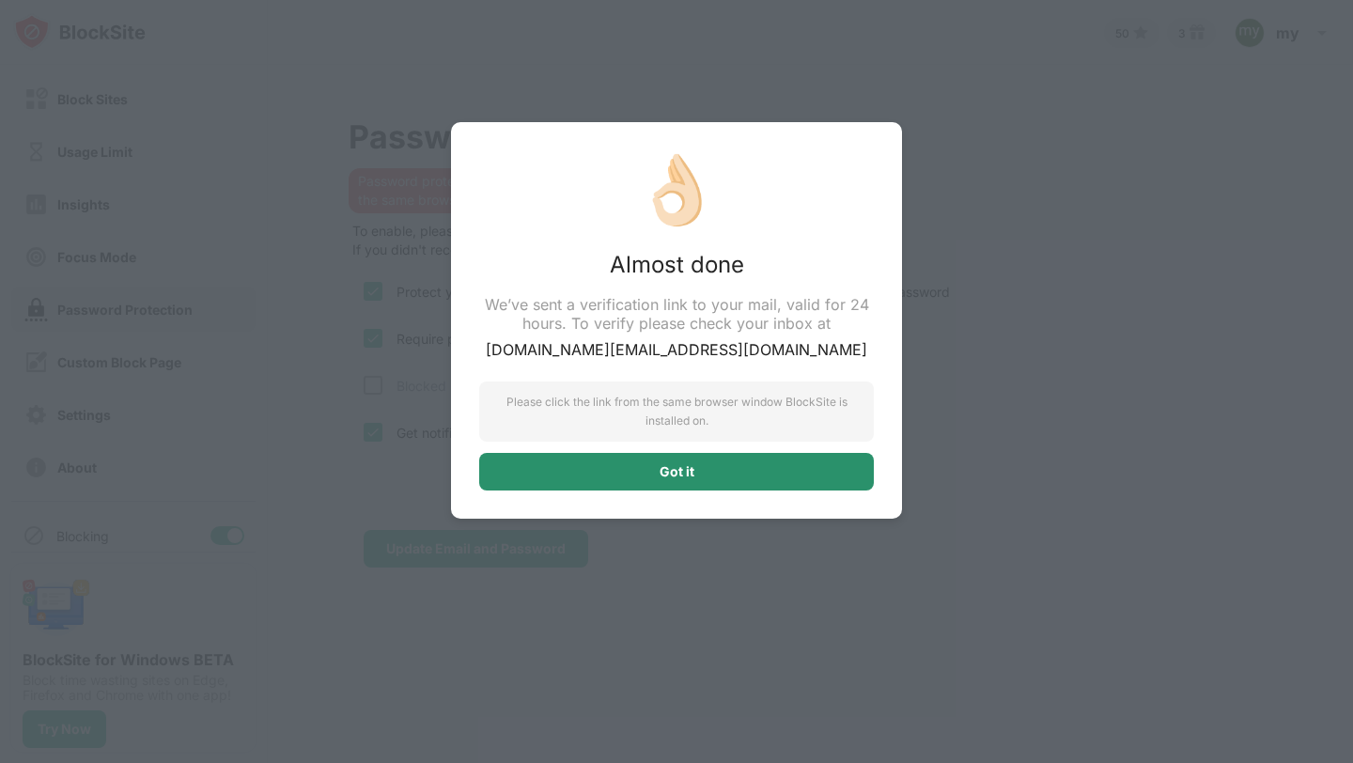
click at [642, 459] on div "Got it" at bounding box center [676, 472] width 395 height 38
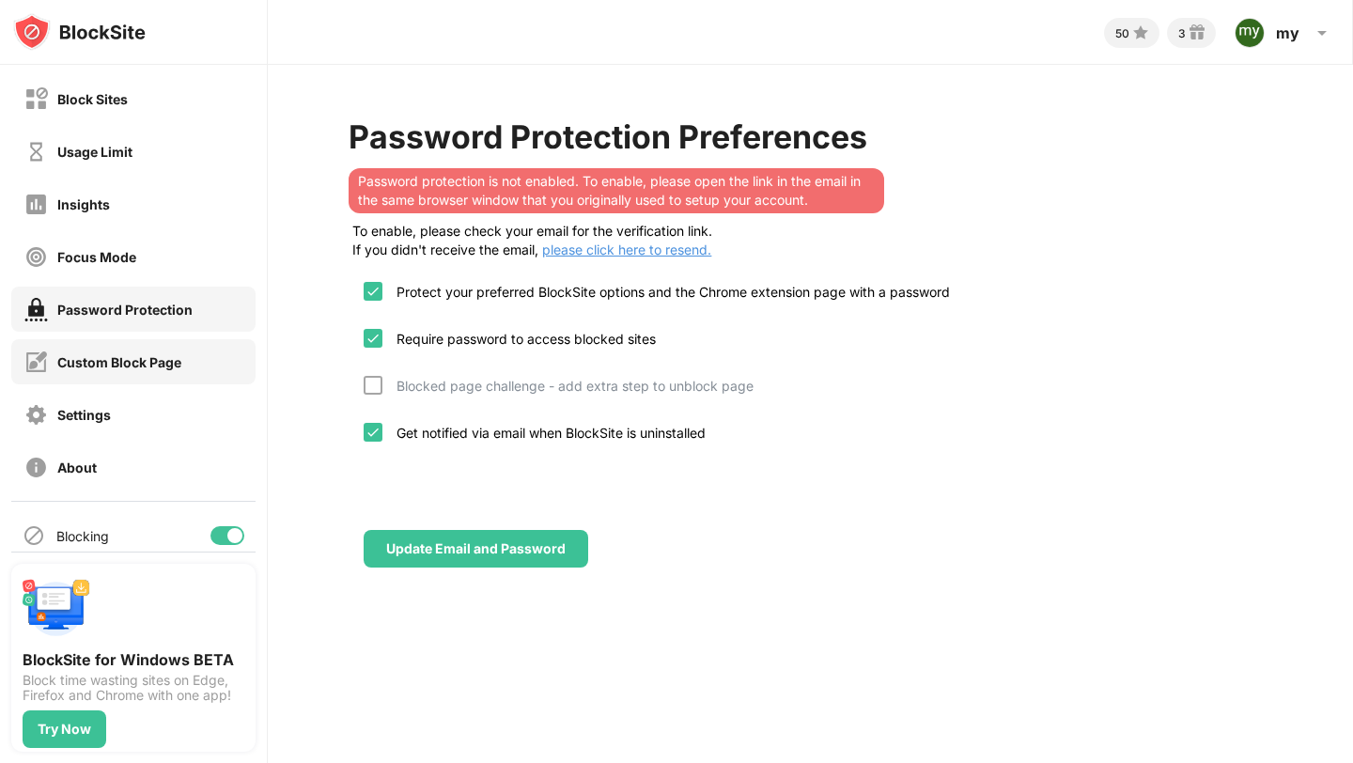
click at [179, 373] on div "Custom Block Page" at bounding box center [102, 362] width 157 height 23
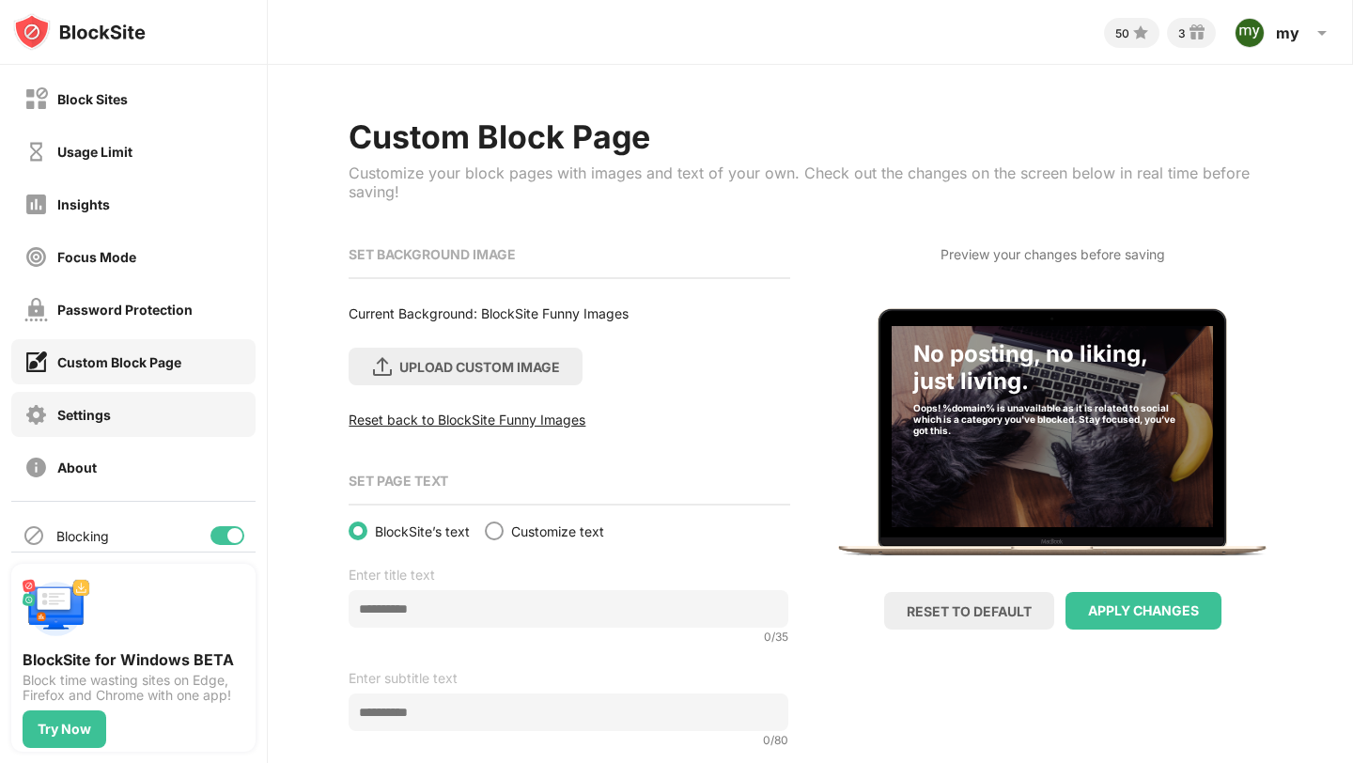
click at [159, 411] on div "Settings" at bounding box center [133, 414] width 244 height 45
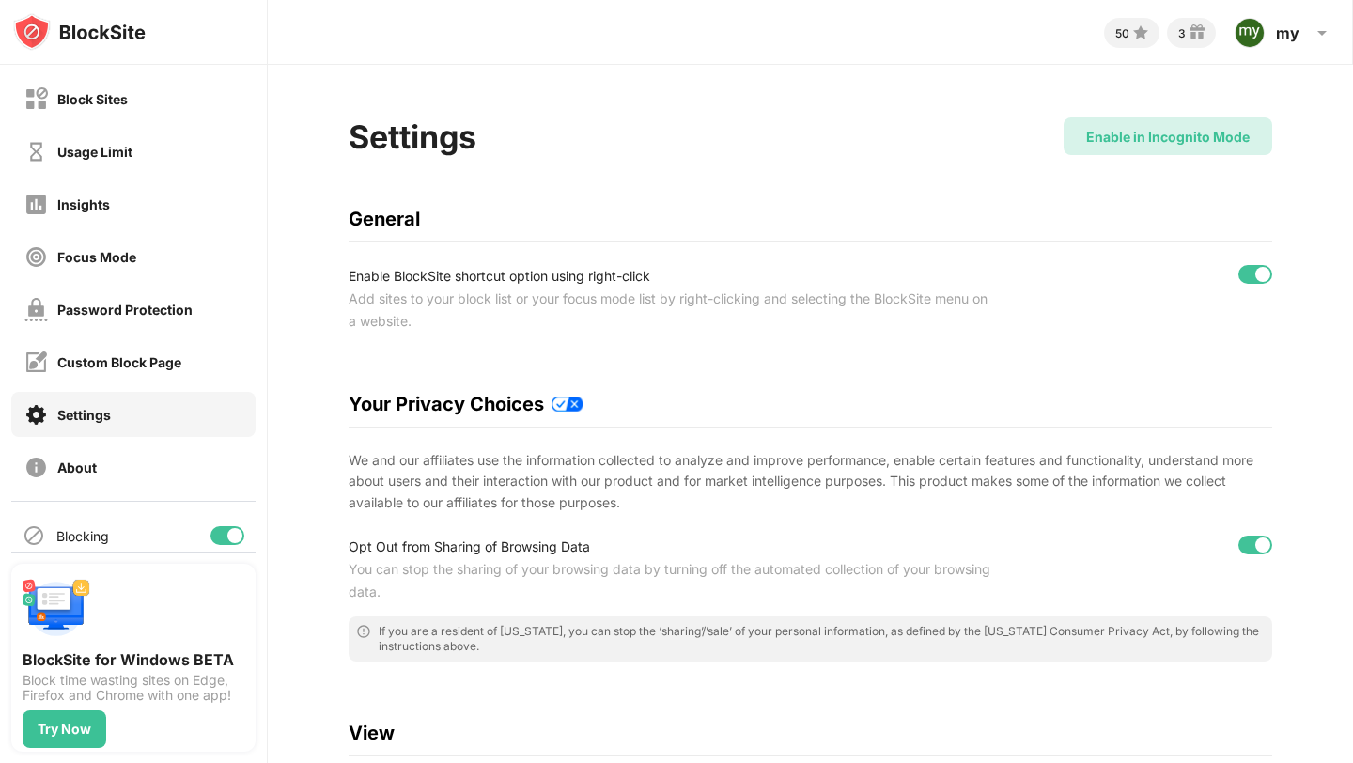
click at [1147, 147] on div "Enable in Incognito Mode" at bounding box center [1168, 136] width 209 height 38
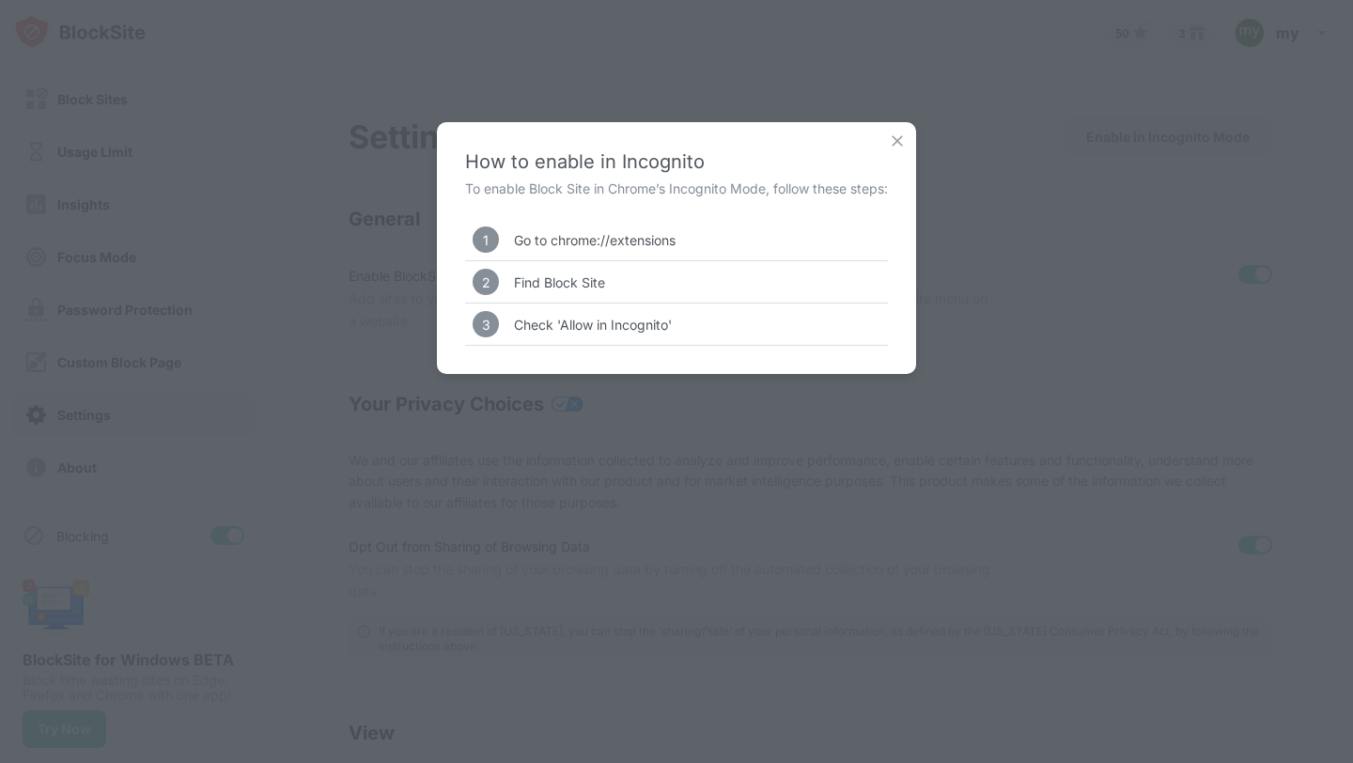
click at [903, 142] on img at bounding box center [897, 141] width 19 height 19
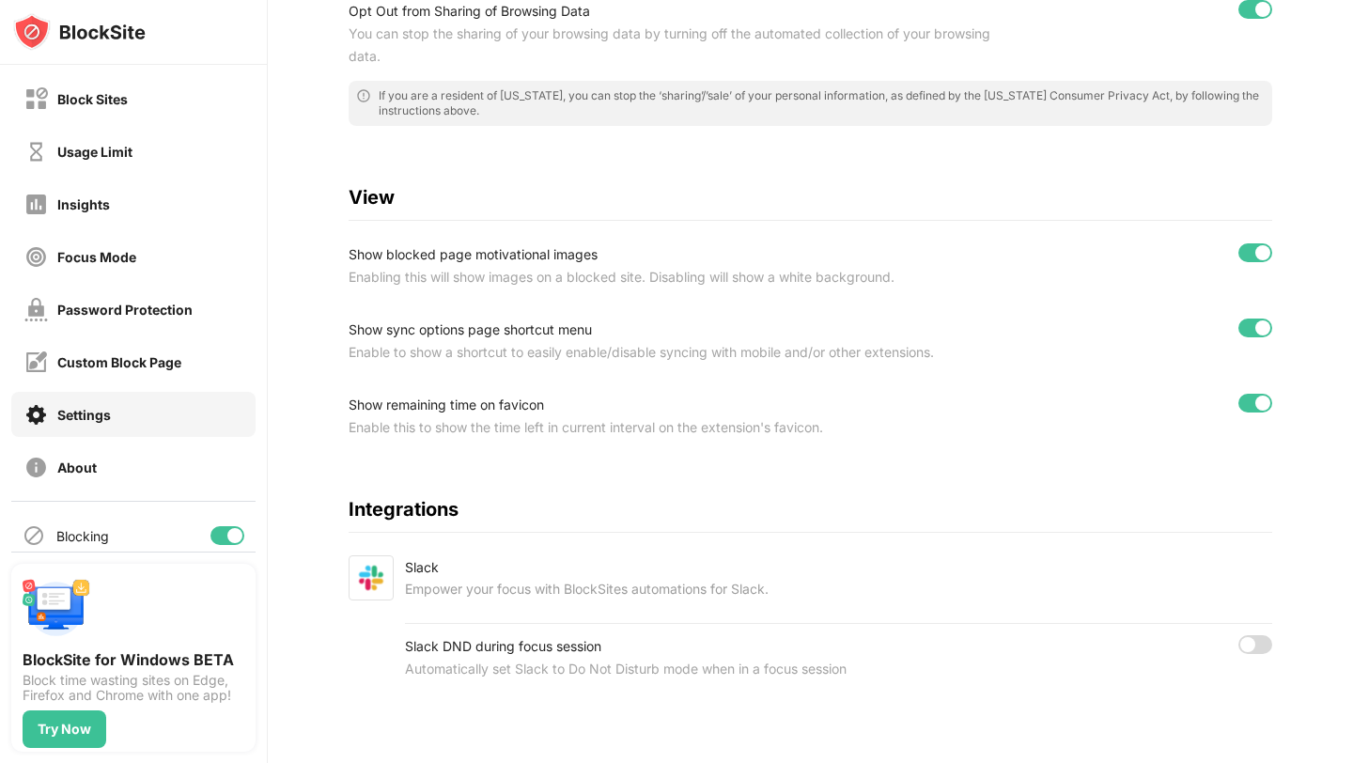
scroll to position [552, 0]
click at [111, 308] on div "Password Protection" at bounding box center [124, 310] width 135 height 16
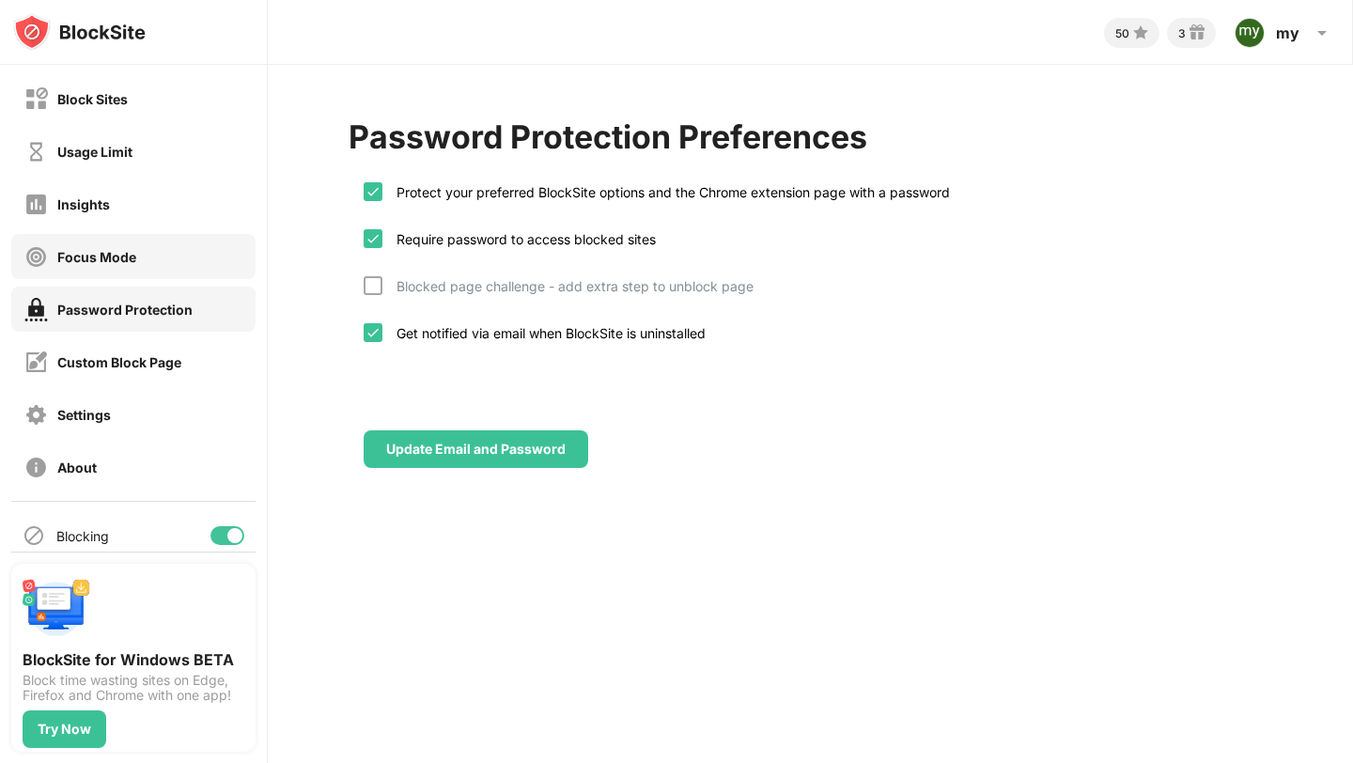
click at [107, 268] on div "Focus Mode" at bounding box center [80, 256] width 112 height 23
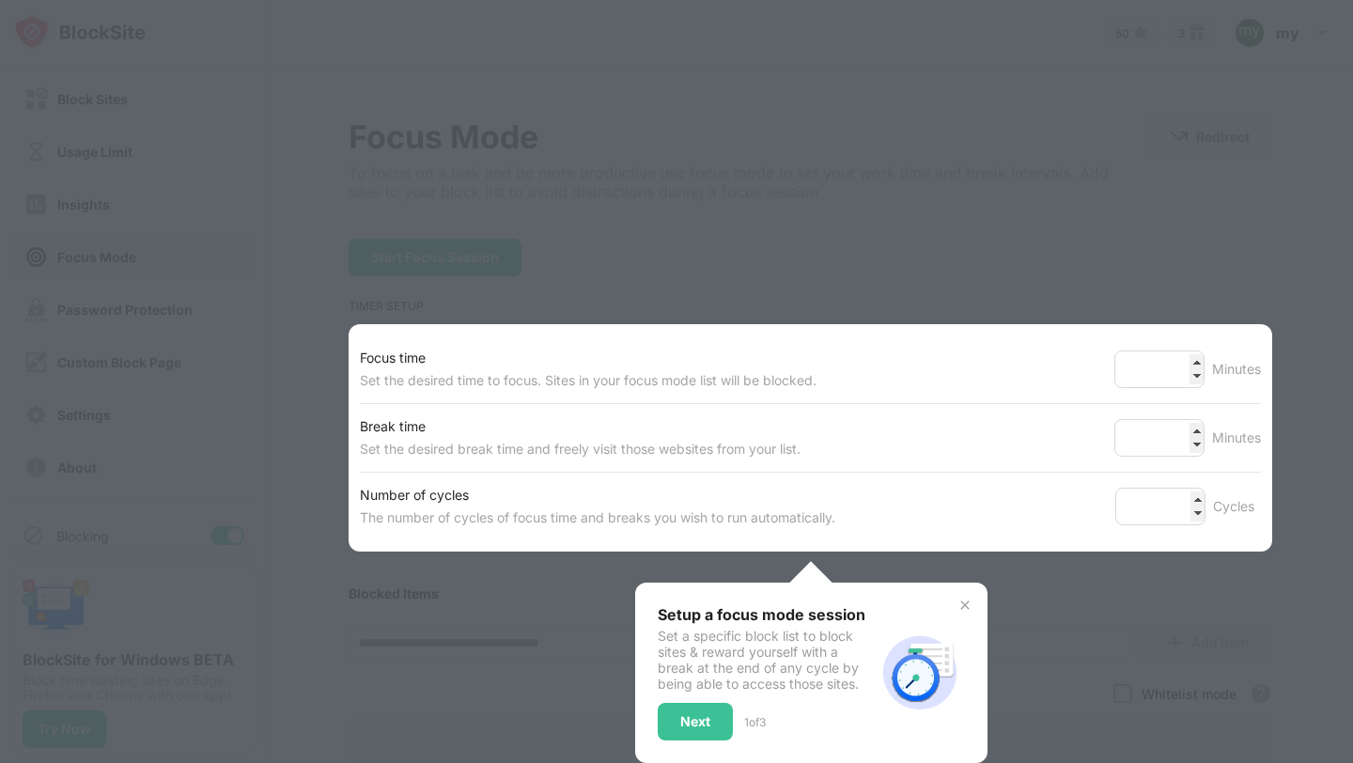
click at [114, 224] on div at bounding box center [676, 381] width 1353 height 763
click at [725, 295] on div at bounding box center [676, 381] width 1353 height 763
click at [958, 607] on img at bounding box center [965, 605] width 15 height 15
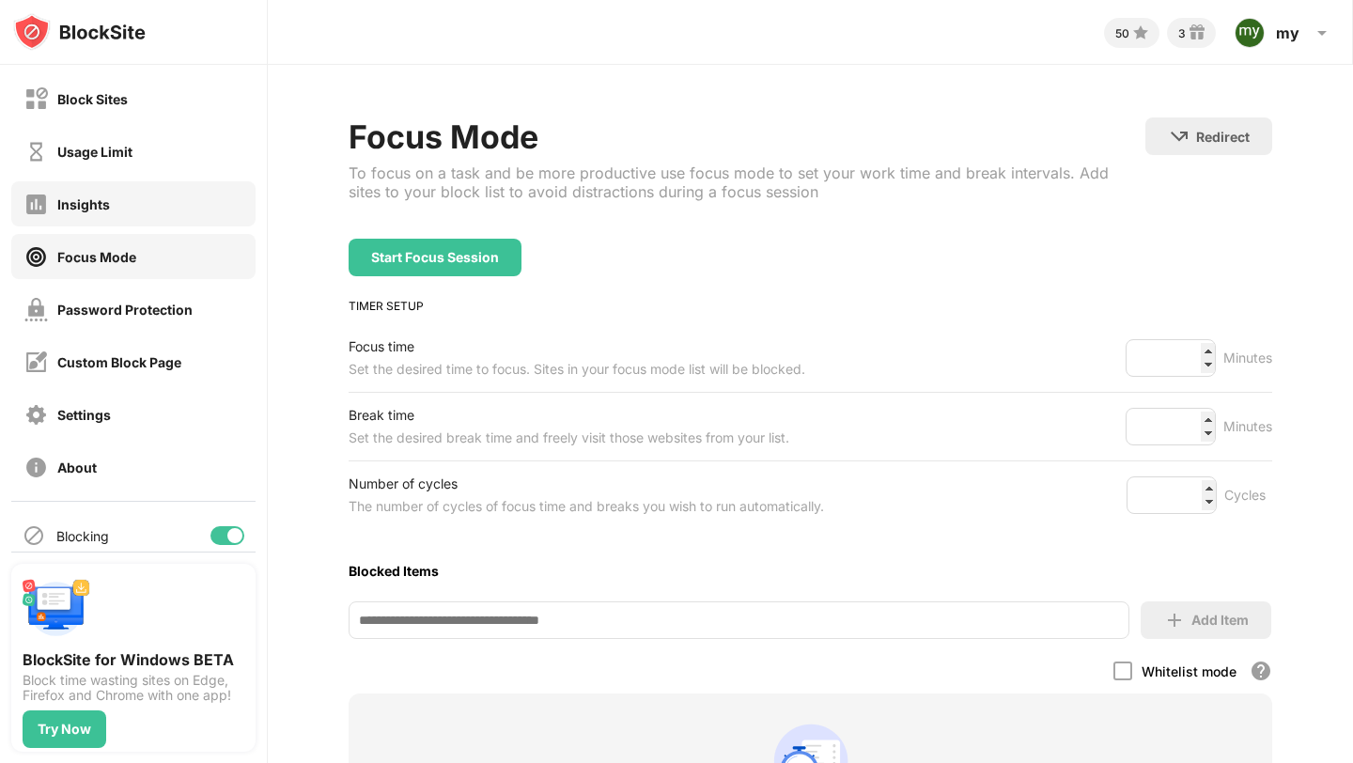
click at [89, 200] on div "Insights" at bounding box center [83, 204] width 53 height 16
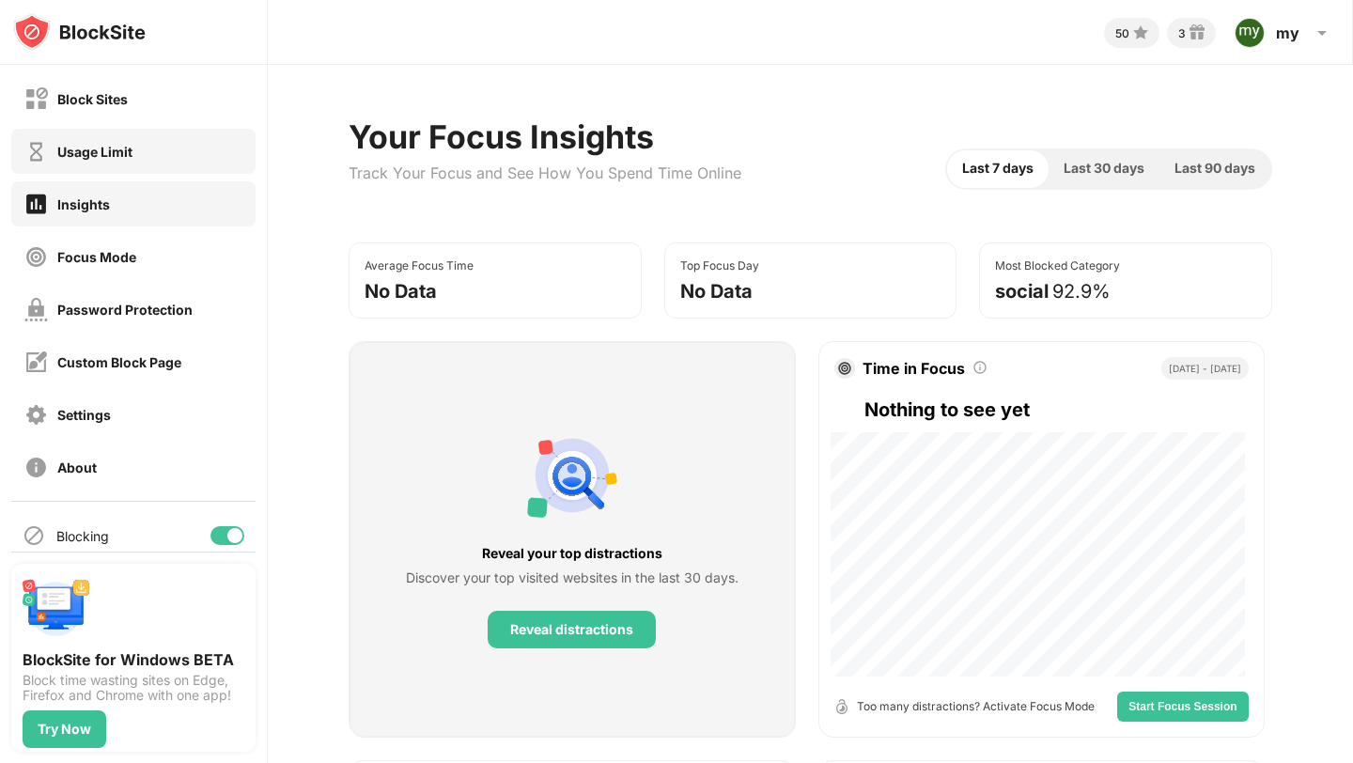
click at [170, 157] on div "Usage Limit" at bounding box center [133, 151] width 244 height 45
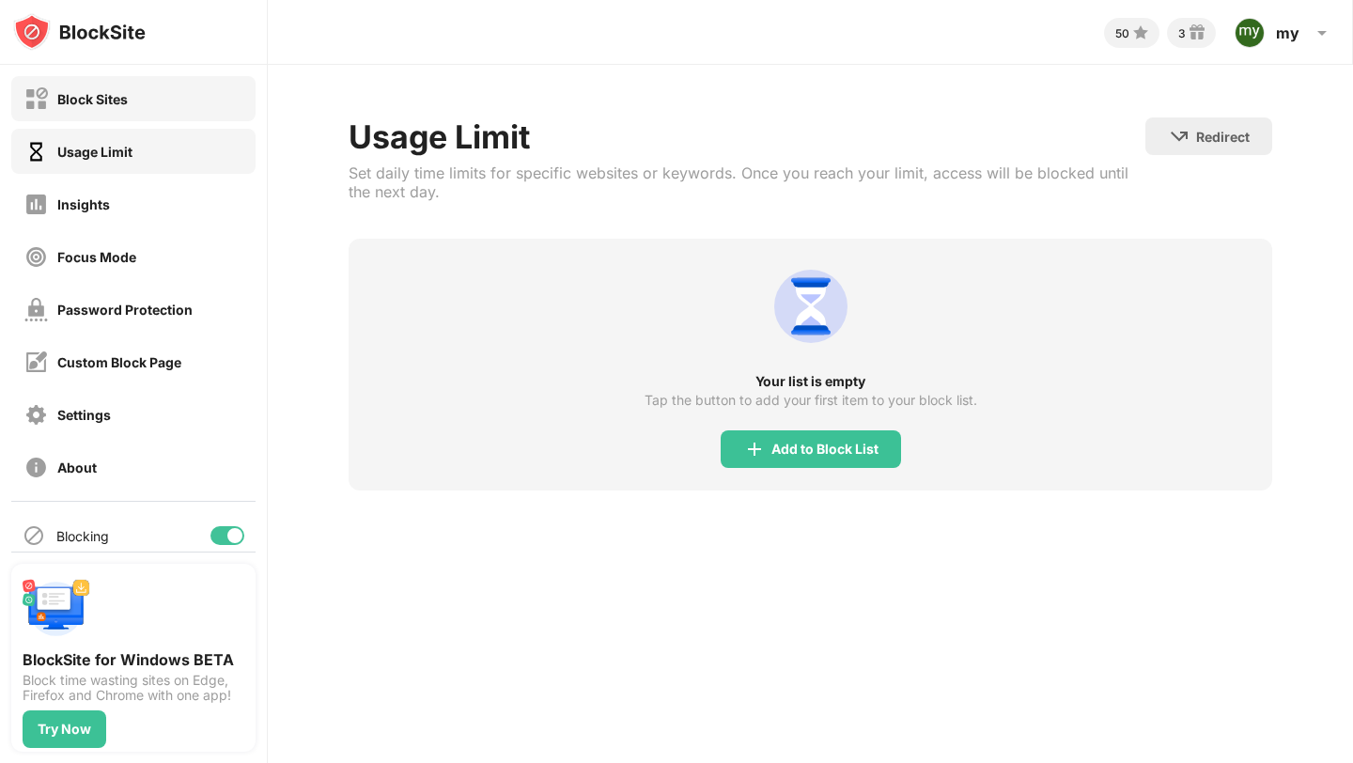
click at [162, 118] on div "Block Sites" at bounding box center [133, 98] width 244 height 45
